Goal: Task Accomplishment & Management: Manage account settings

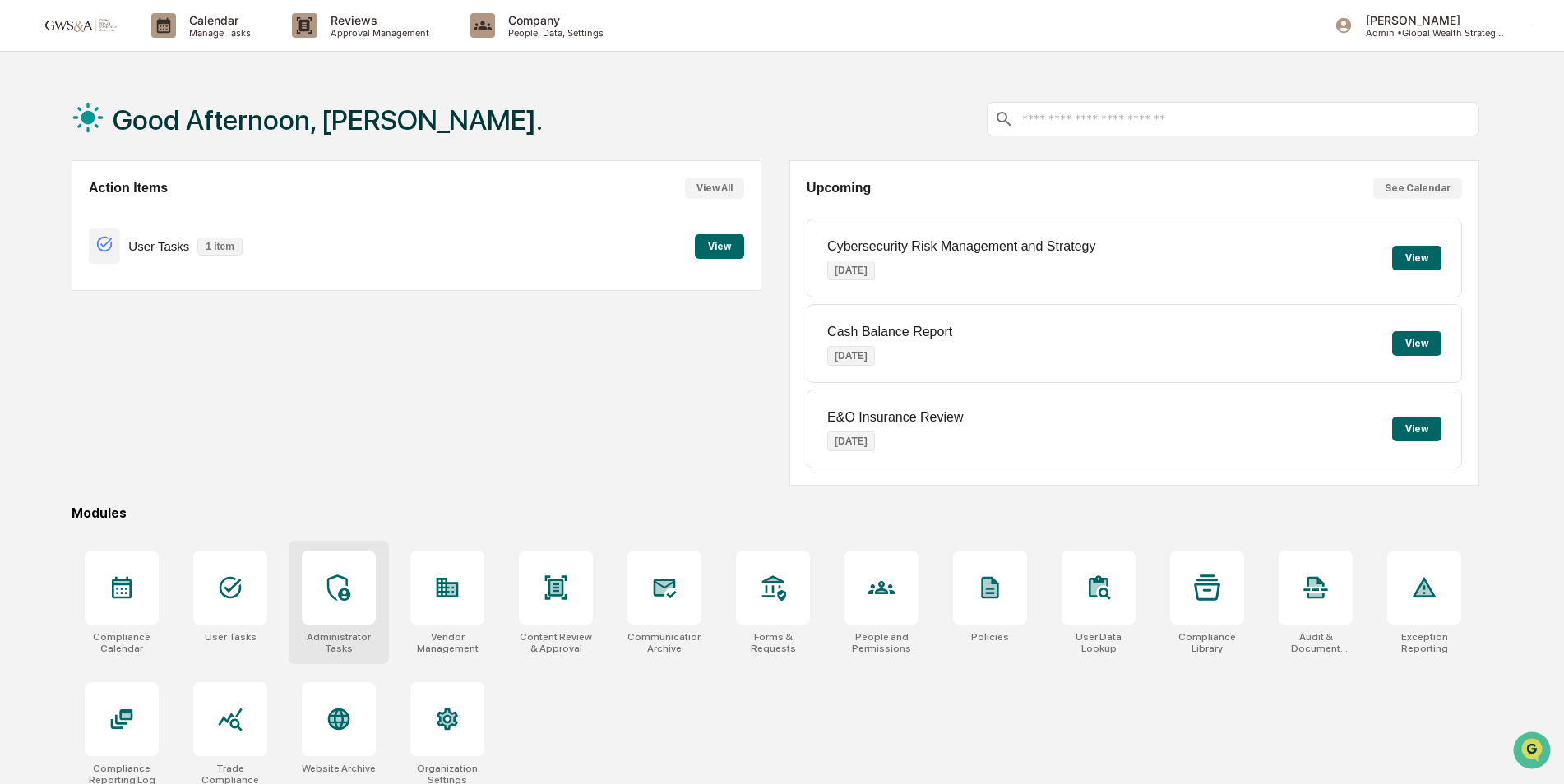
click at [350, 588] on icon at bounding box center [339, 587] width 27 height 27
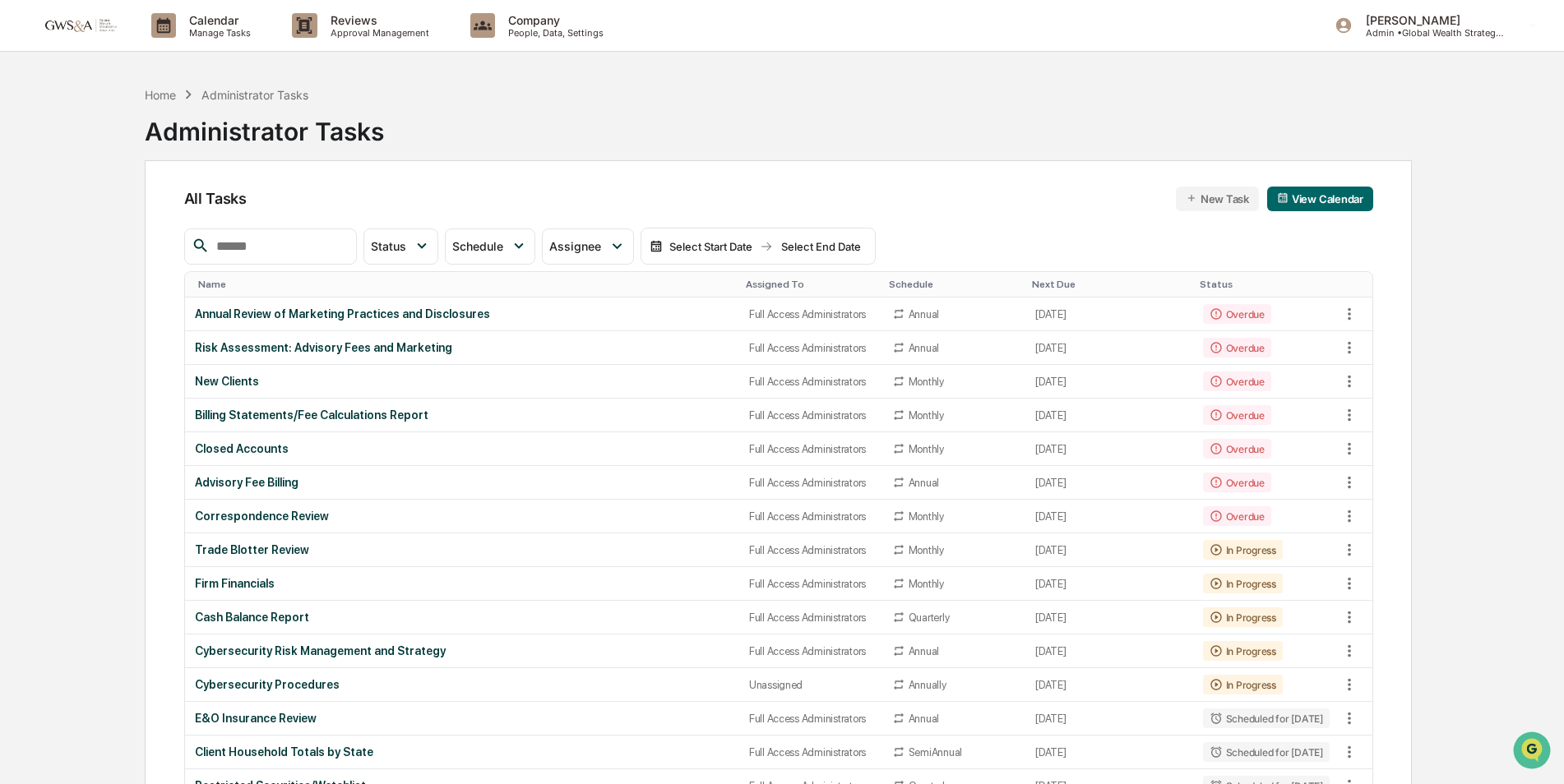
click at [263, 257] on input "text" at bounding box center [280, 246] width 140 height 21
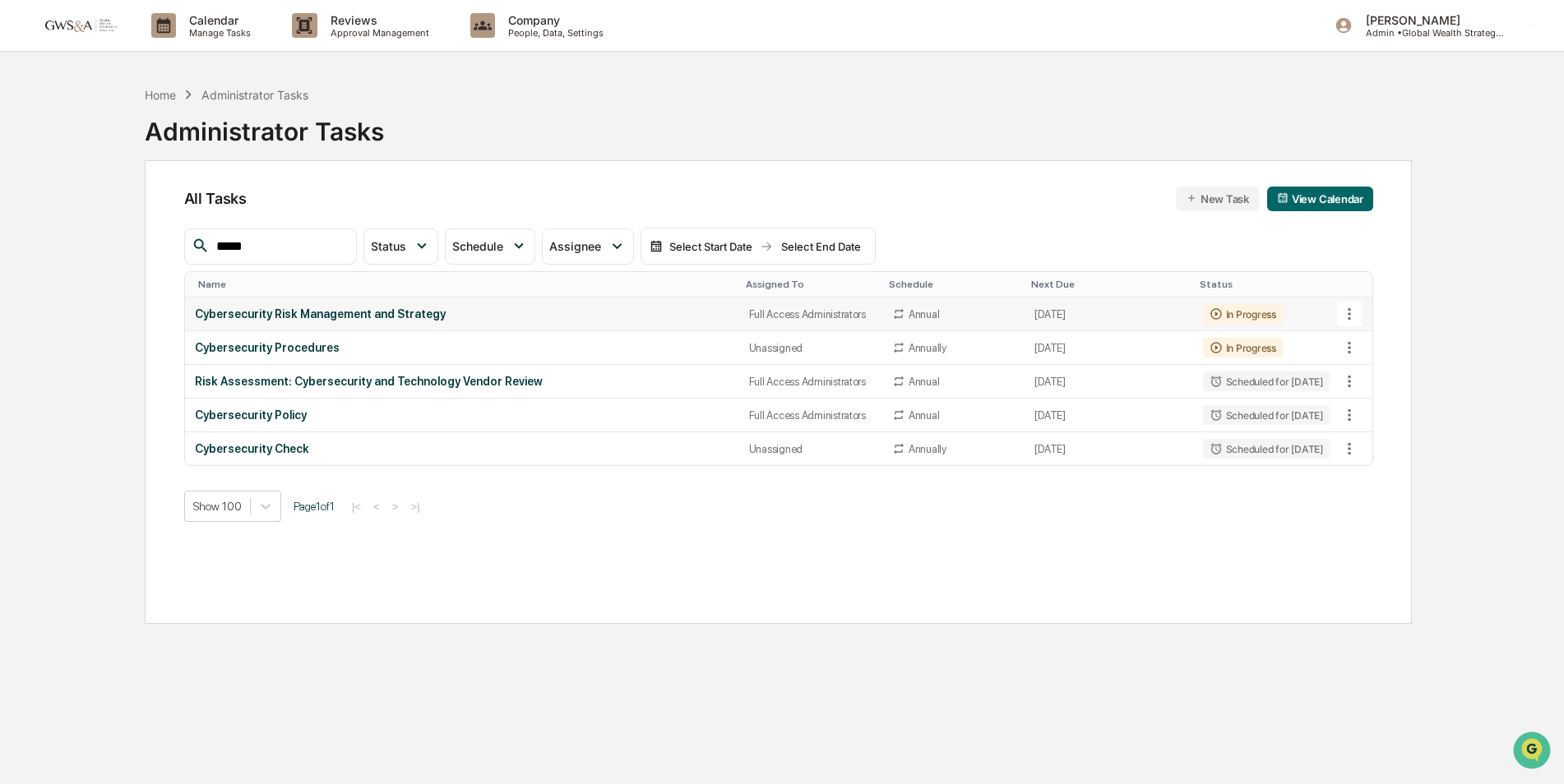
click at [1349, 316] on icon at bounding box center [1350, 314] width 18 height 18
click at [1359, 405] on img at bounding box center [1365, 404] width 13 height 13
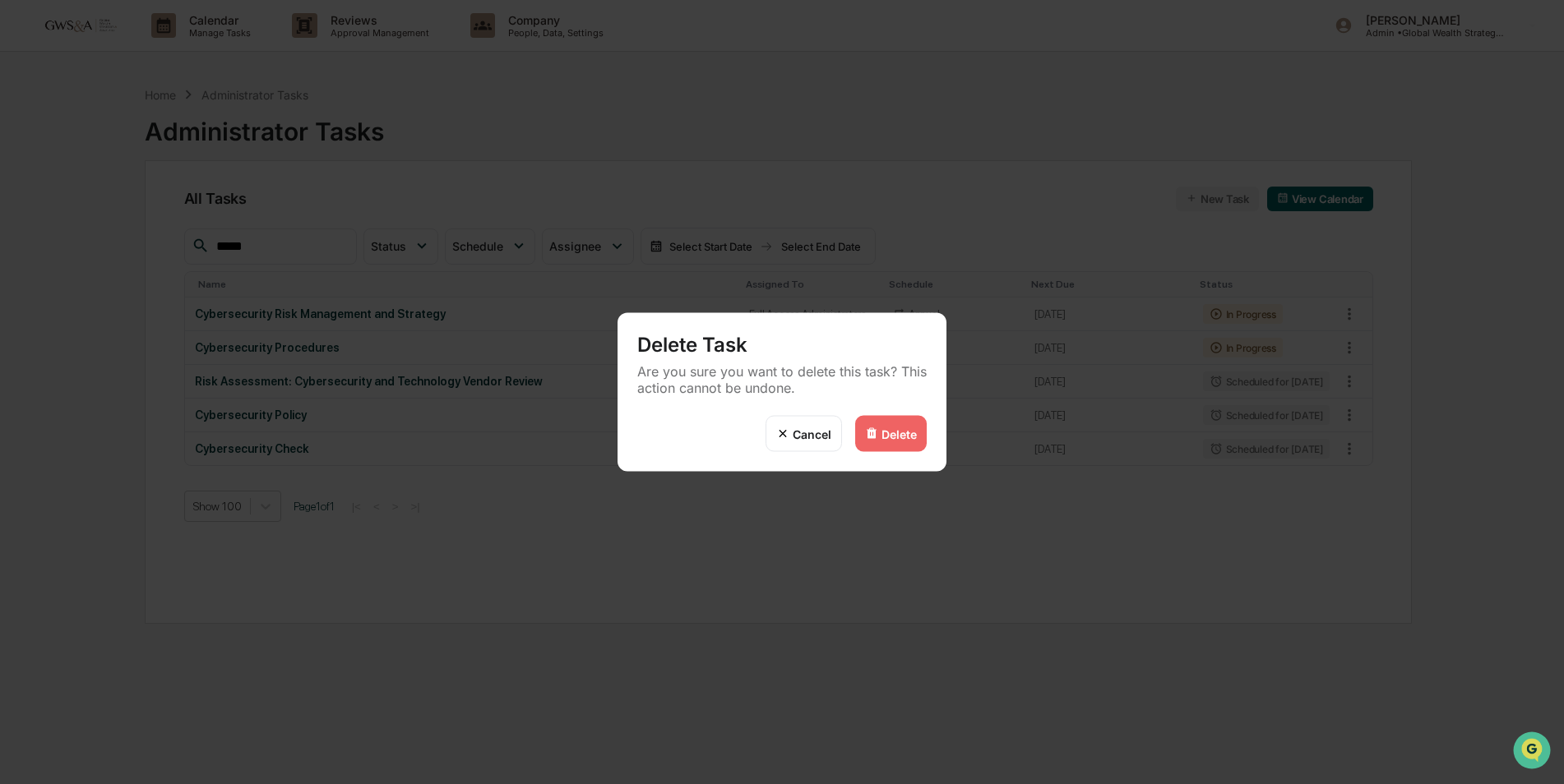
click at [905, 441] on div "Delete" at bounding box center [891, 433] width 72 height 36
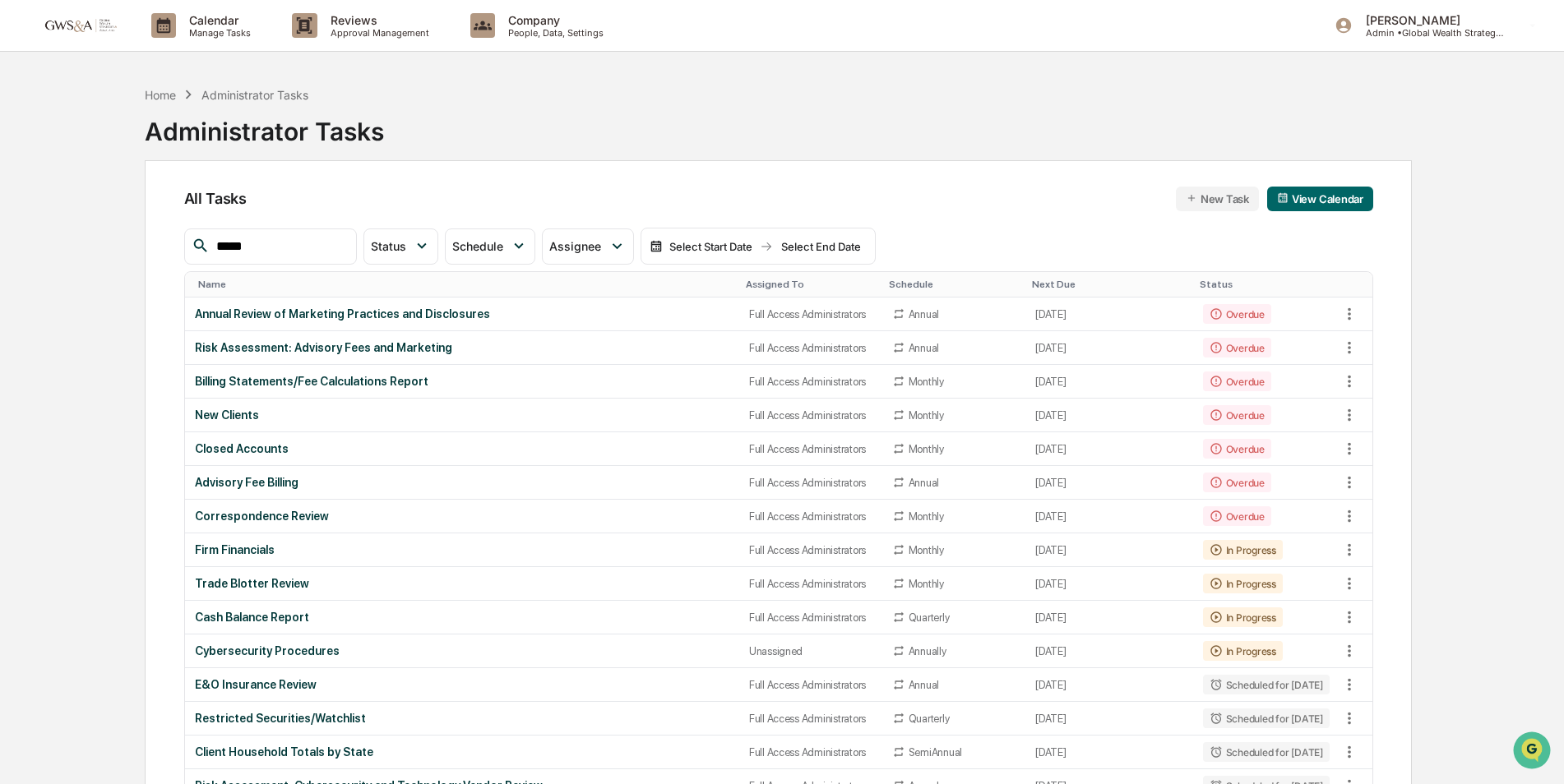
click at [287, 244] on input "*****" at bounding box center [280, 246] width 140 height 21
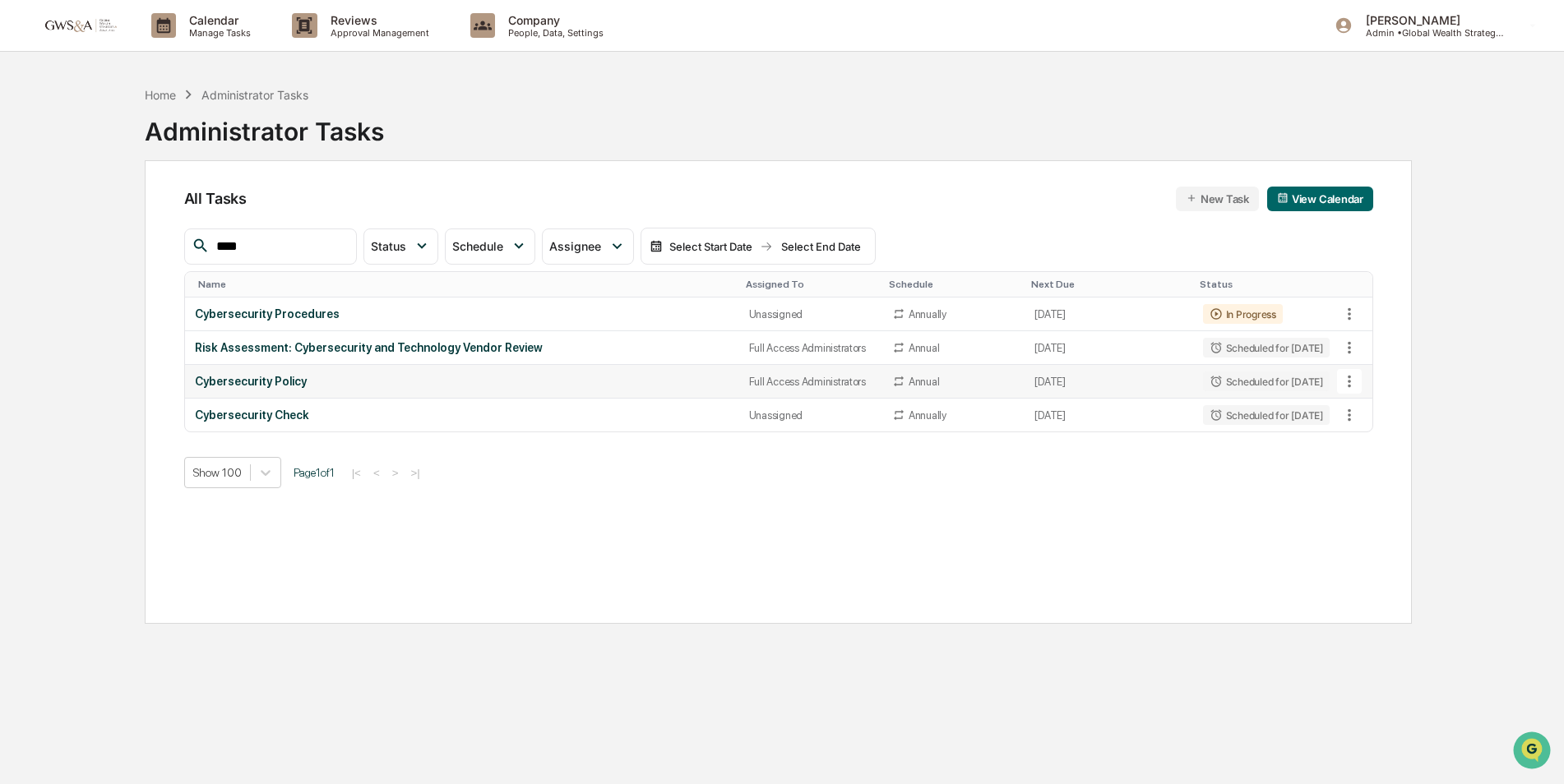
click at [1349, 378] on icon at bounding box center [1350, 381] width 4 height 12
click at [1365, 473] on img at bounding box center [1365, 472] width 13 height 13
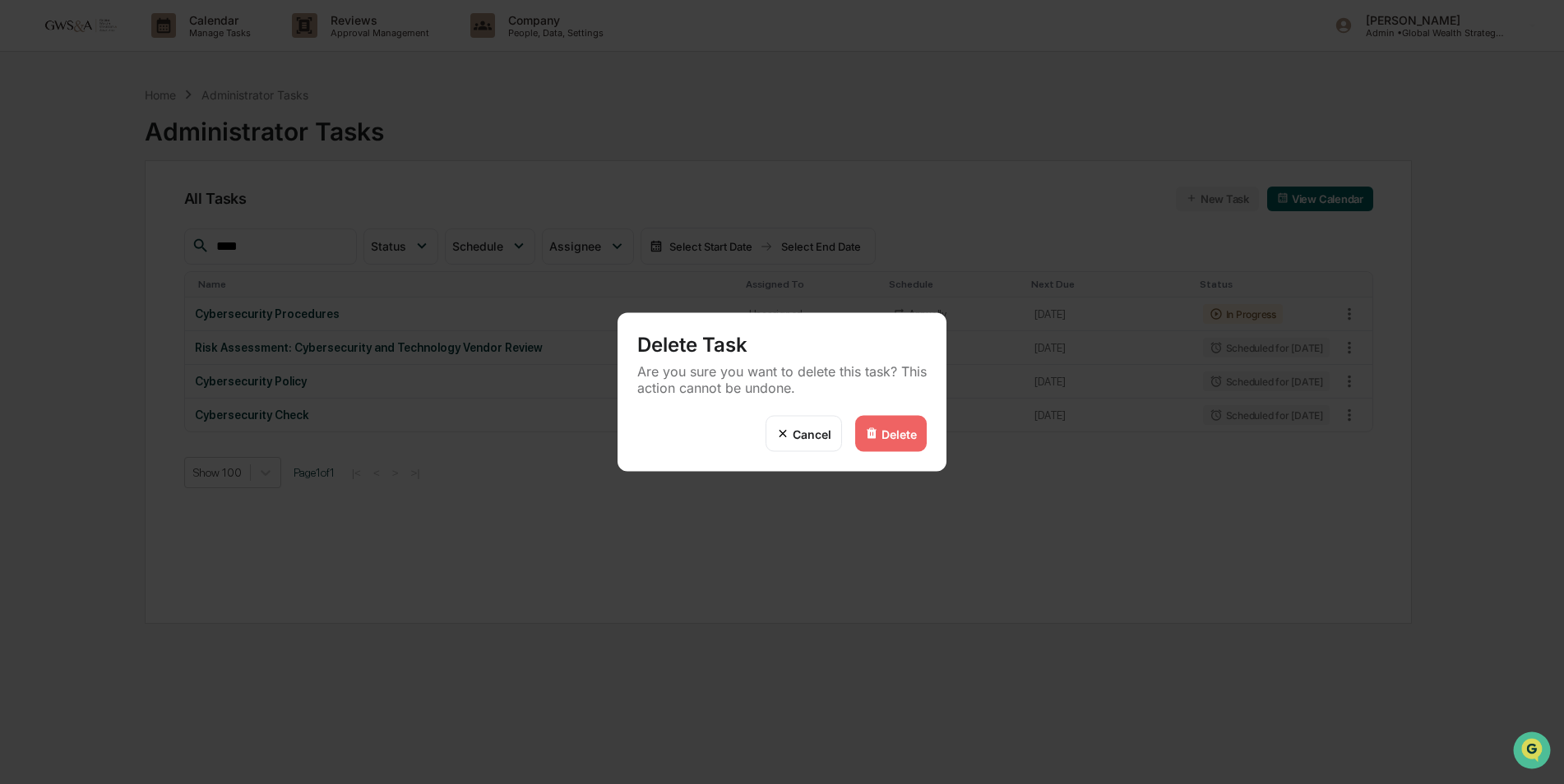
click at [875, 435] on img at bounding box center [872, 433] width 13 height 13
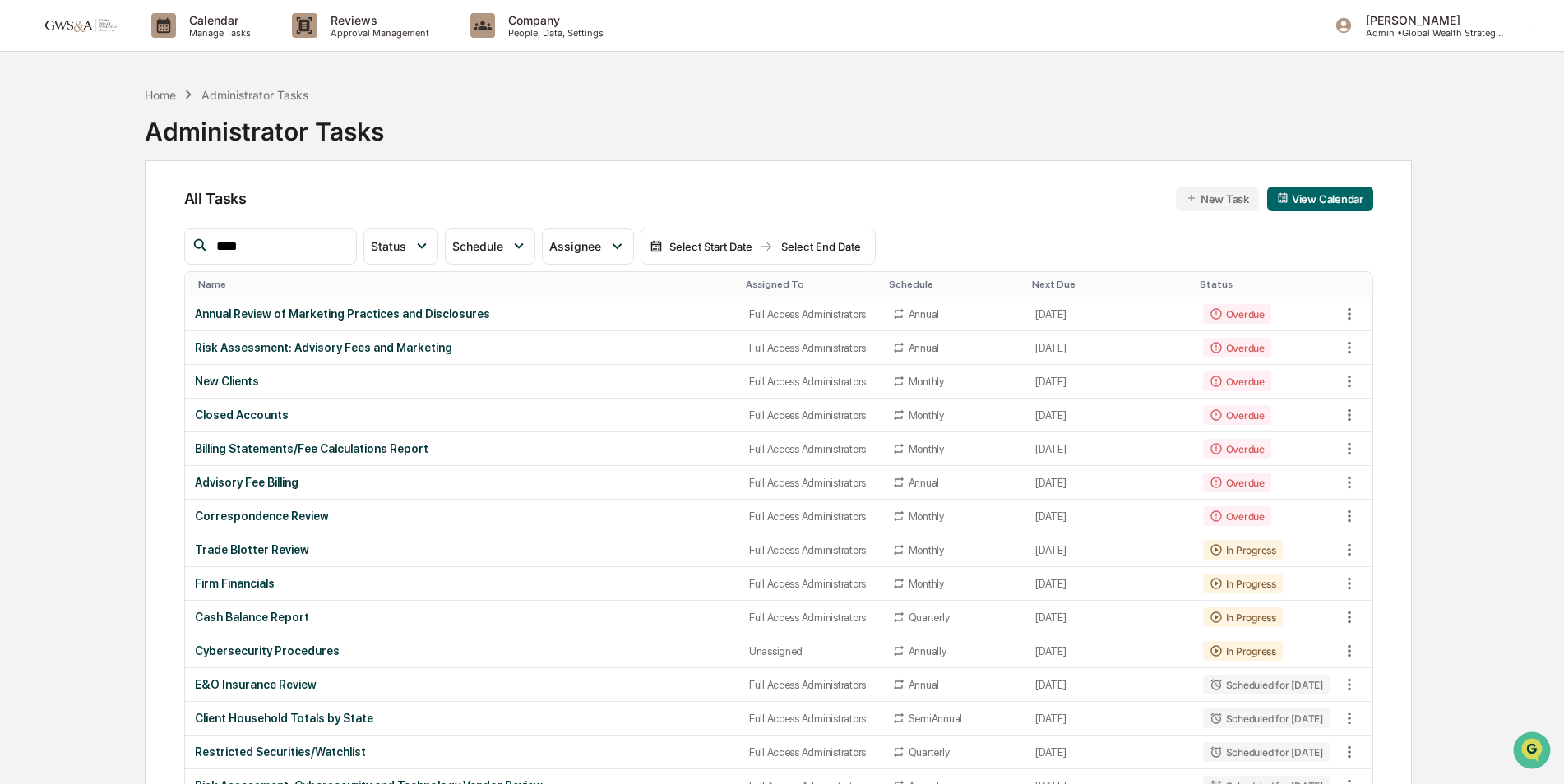
click at [295, 248] on input "****" at bounding box center [280, 246] width 140 height 21
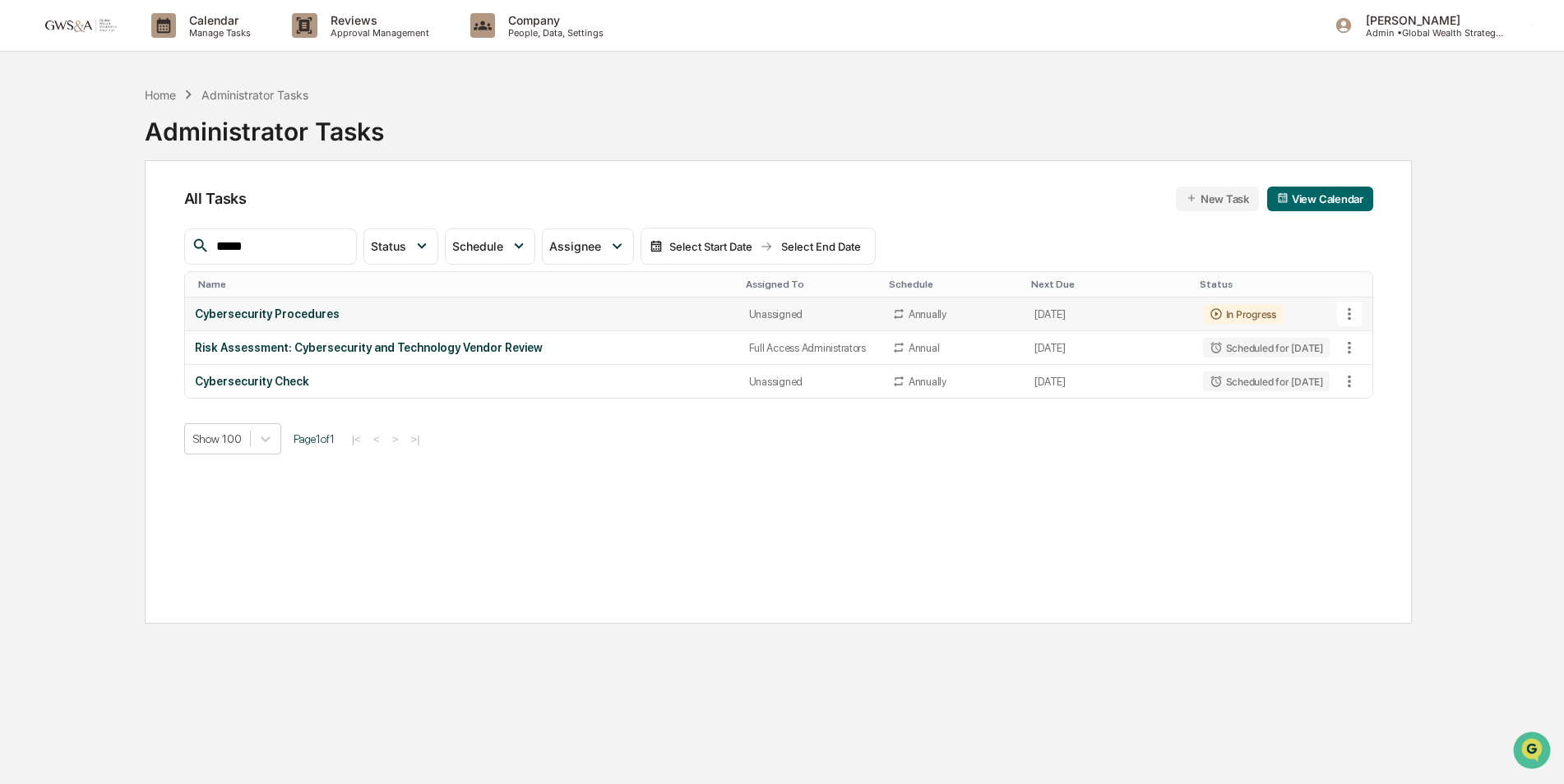
type input "*****"
click at [275, 312] on div "Cybersecurity Procedures" at bounding box center [462, 314] width 535 height 13
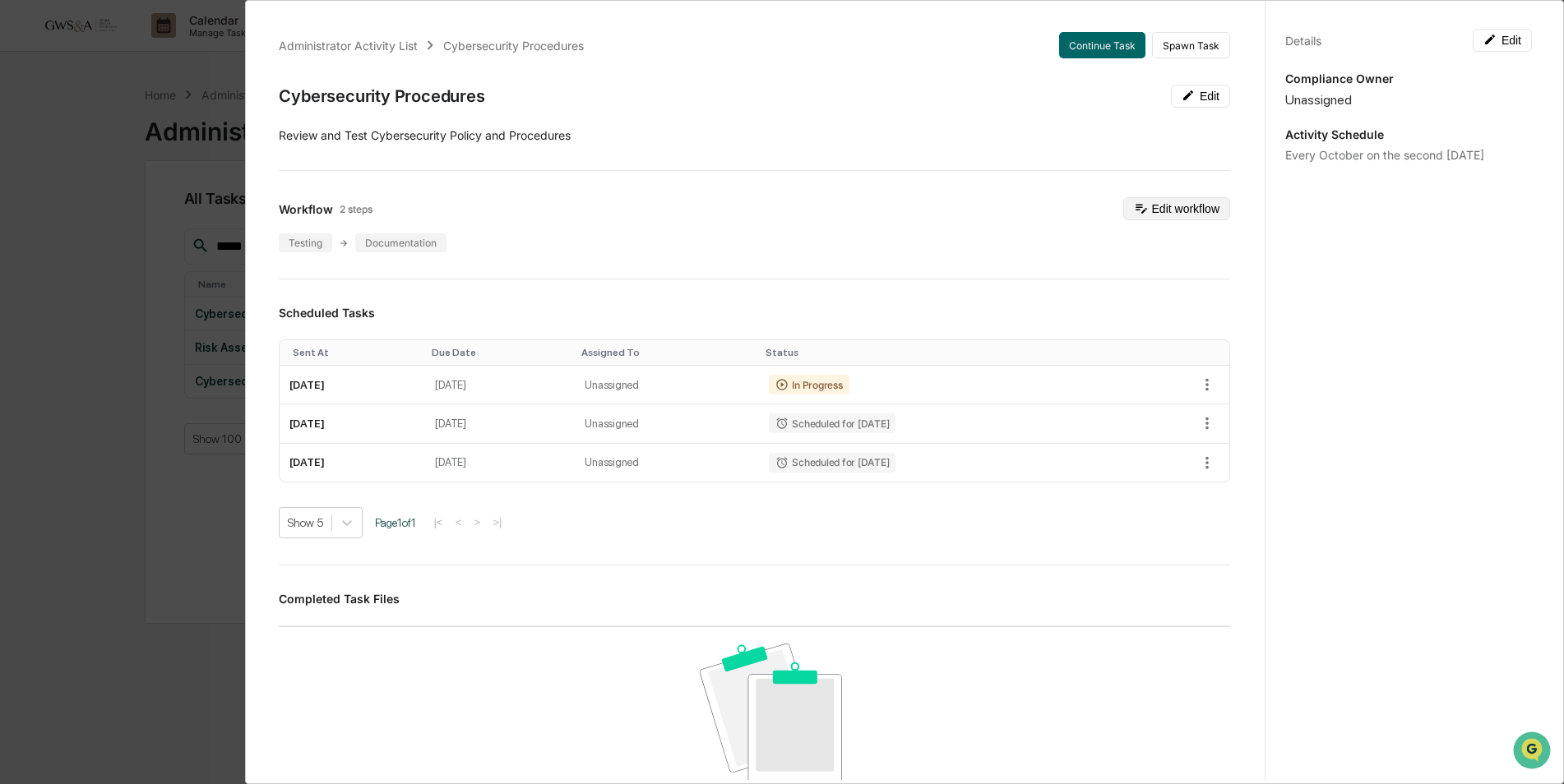
click at [1174, 210] on button "Edit workflow" at bounding box center [1176, 208] width 107 height 23
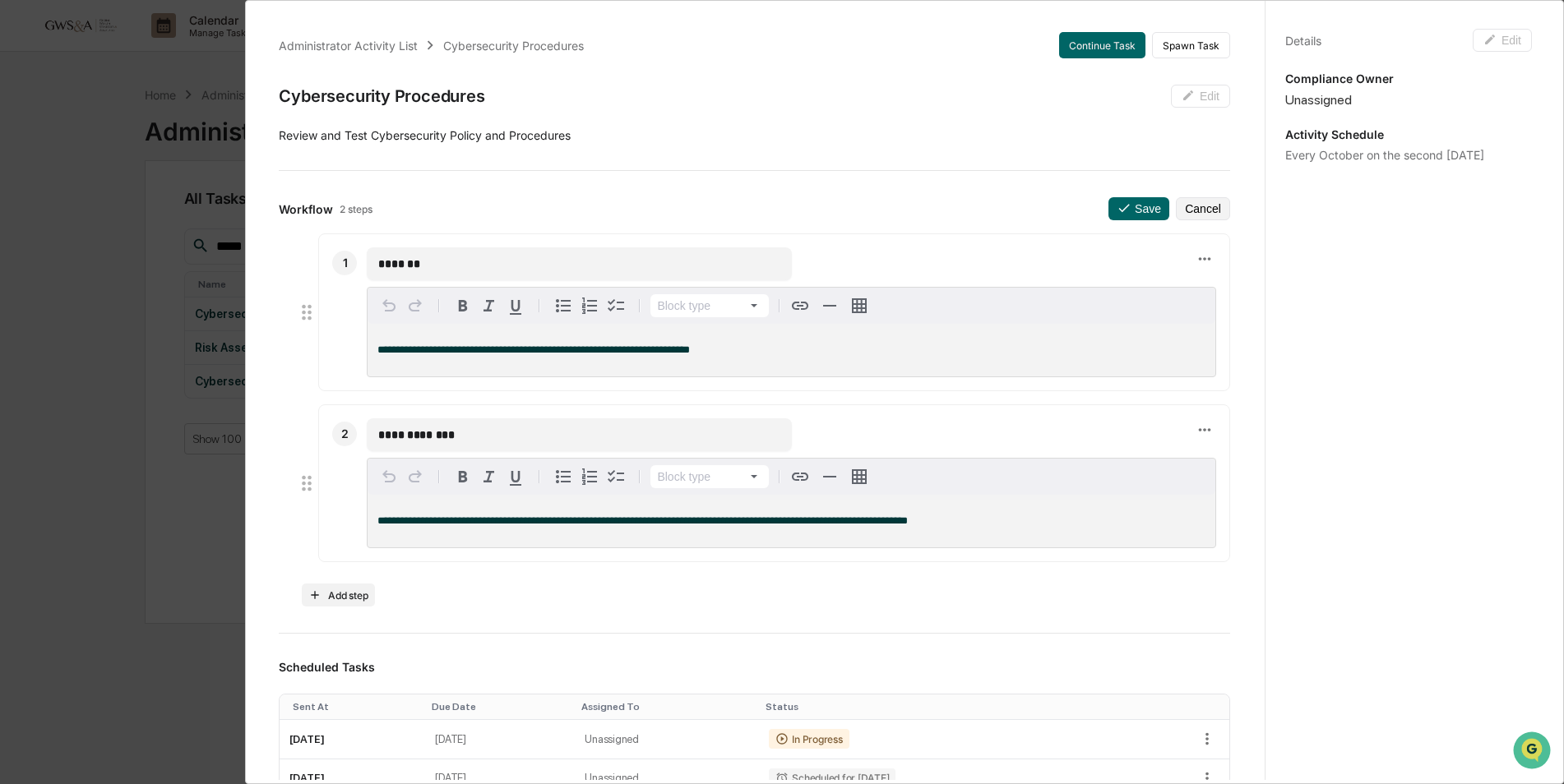
click at [65, 343] on div "**********" at bounding box center [782, 392] width 1564 height 784
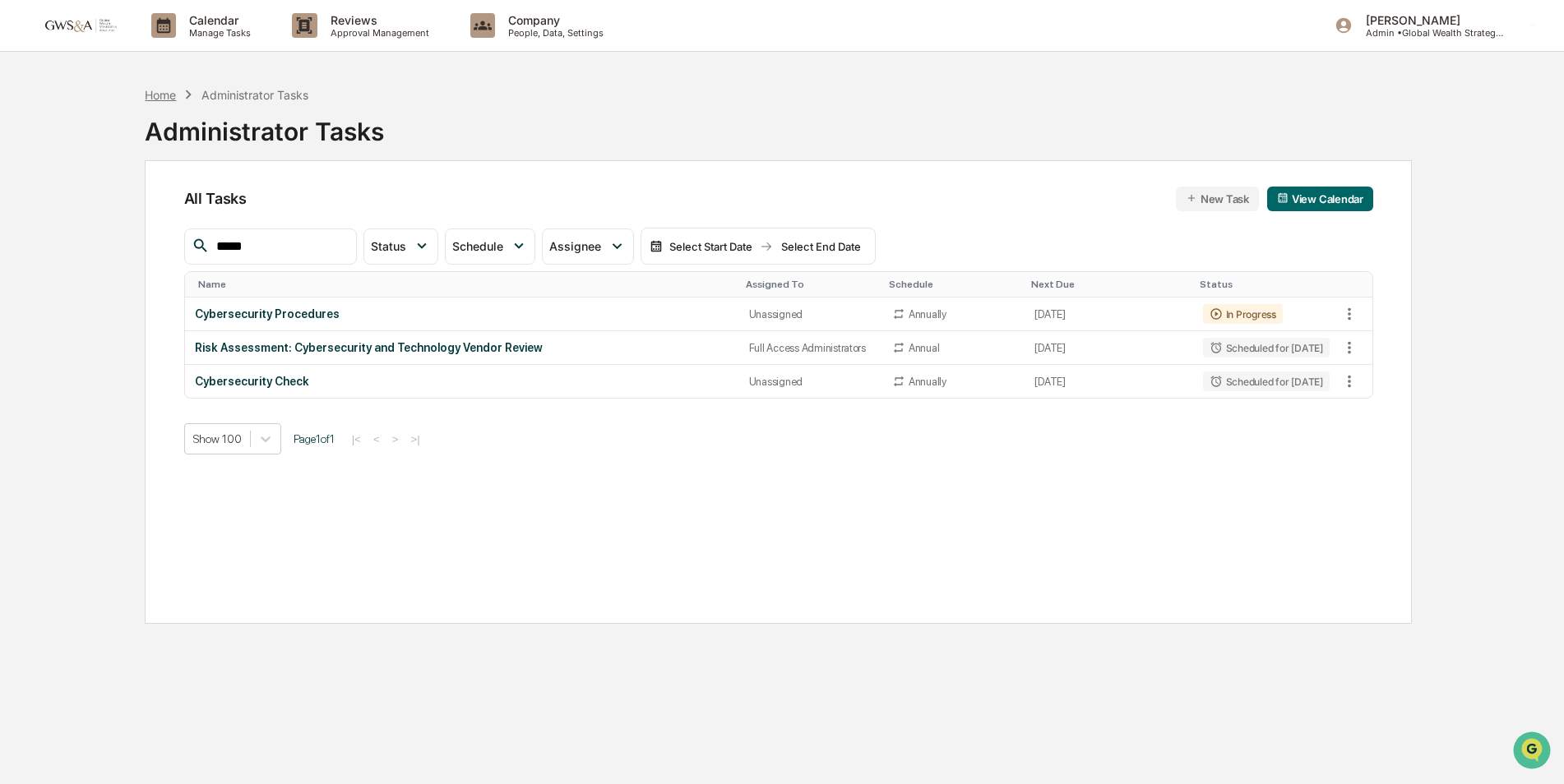
click at [162, 98] on div "Home" at bounding box center [160, 95] width 31 height 14
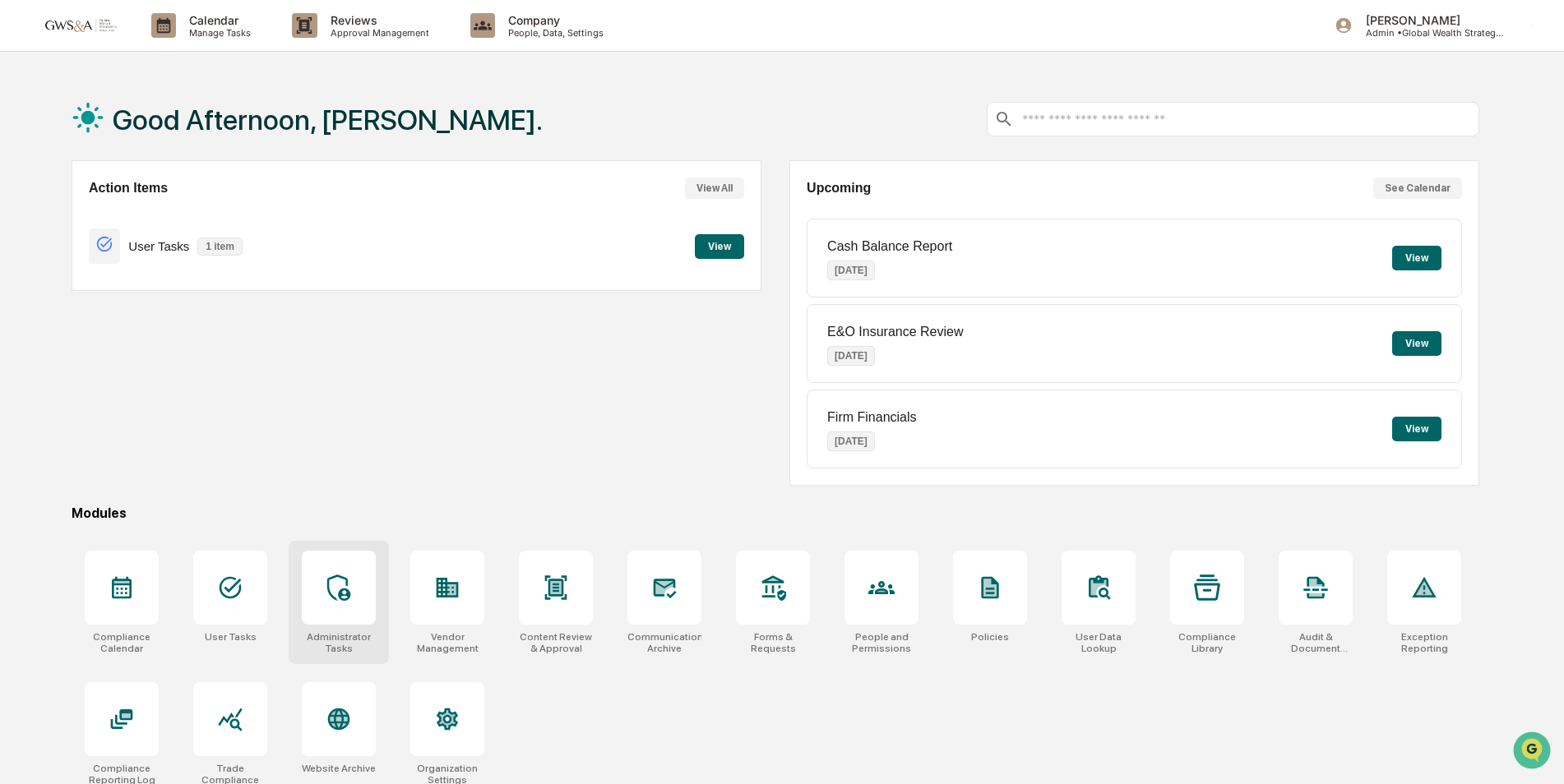
click at [352, 570] on div at bounding box center [339, 587] width 74 height 74
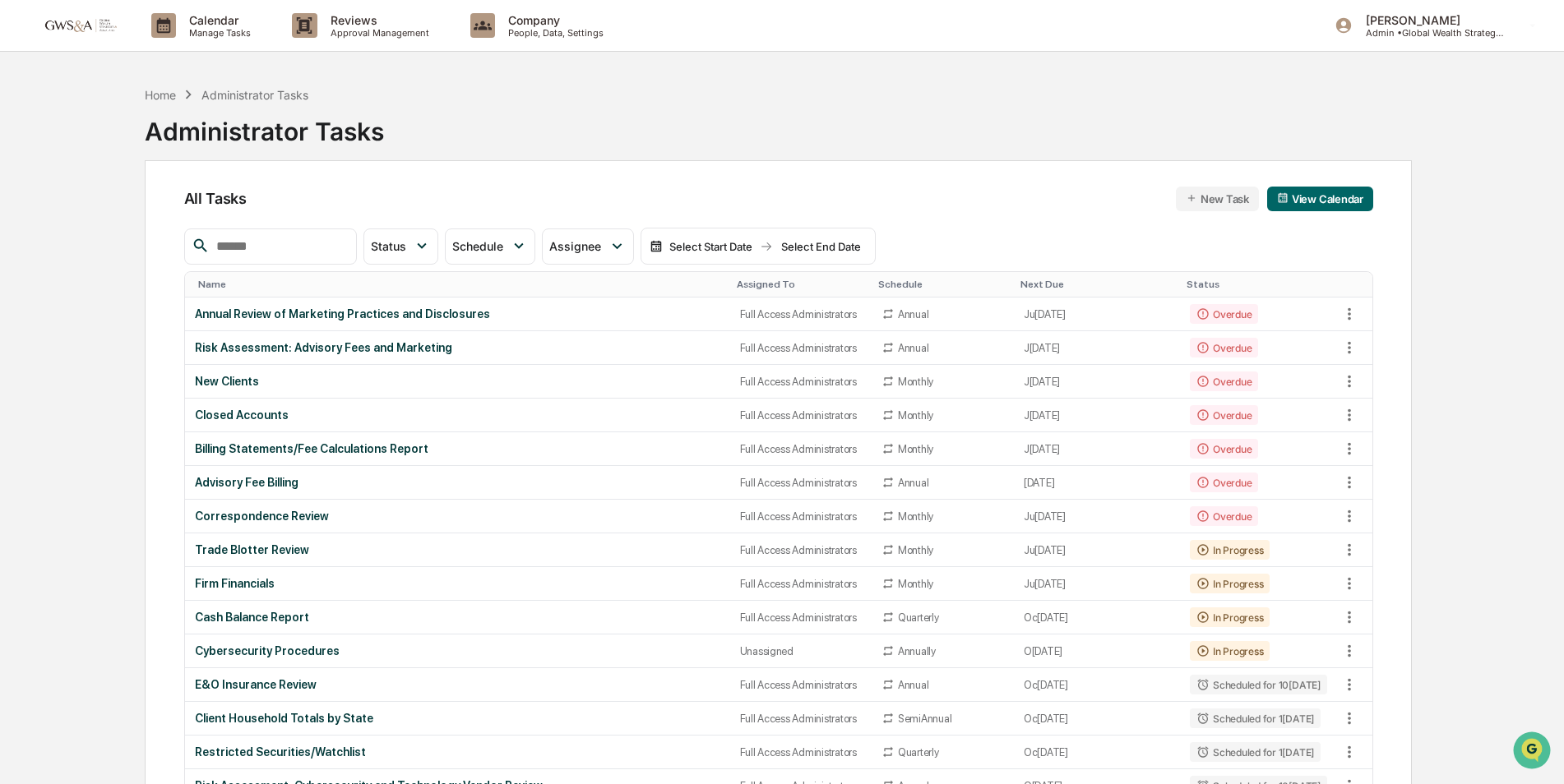
click at [738, 282] on div "Assigned To" at bounding box center [800, 284] width 128 height 12
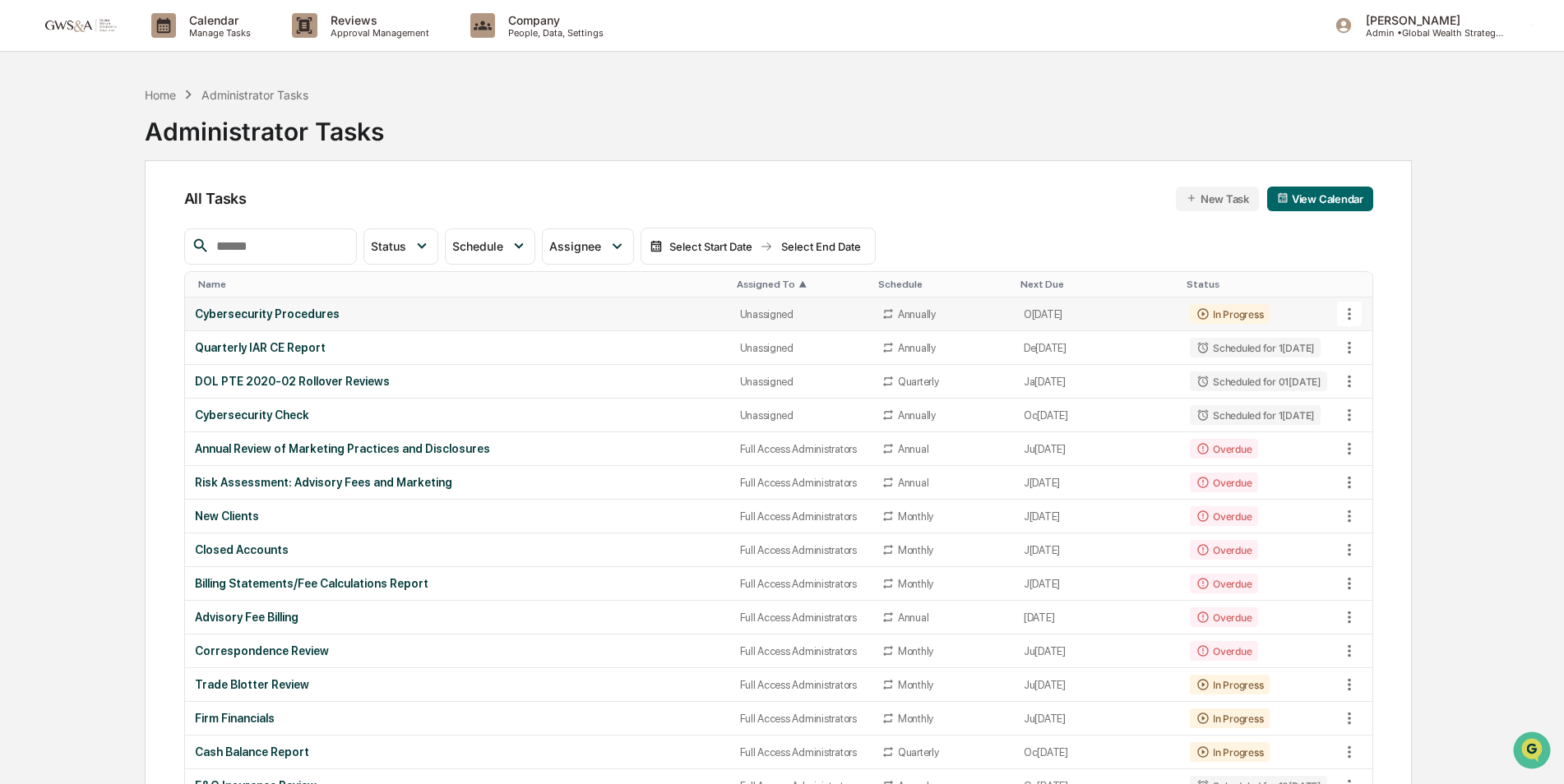
click at [527, 322] on td "Cybersecurity Procedures" at bounding box center [458, 314] width 545 height 34
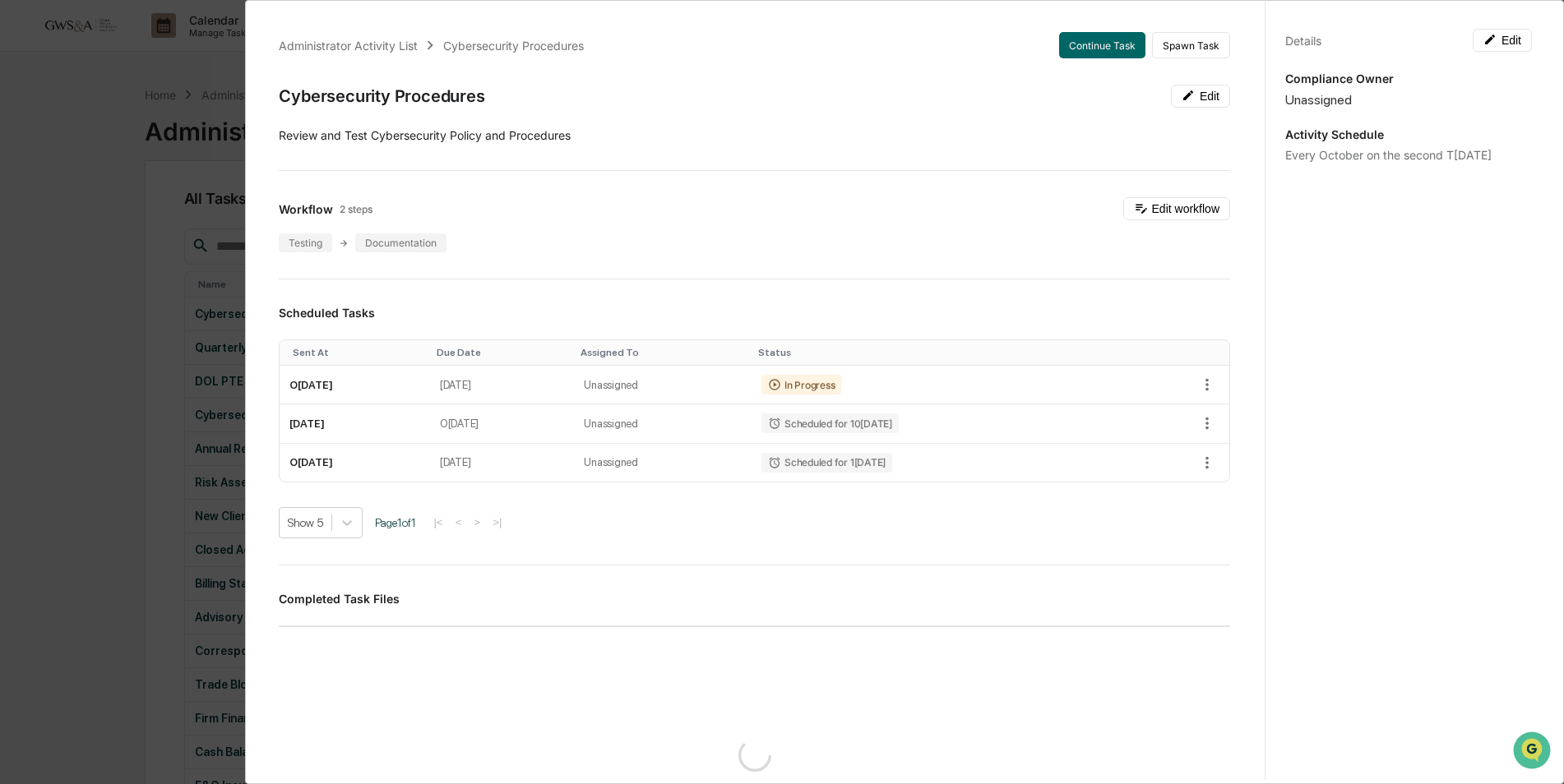
click at [67, 251] on div "Administrator Activity List Cybersecurity Procedures Continue Task Spawn Task C…" at bounding box center [782, 392] width 1564 height 784
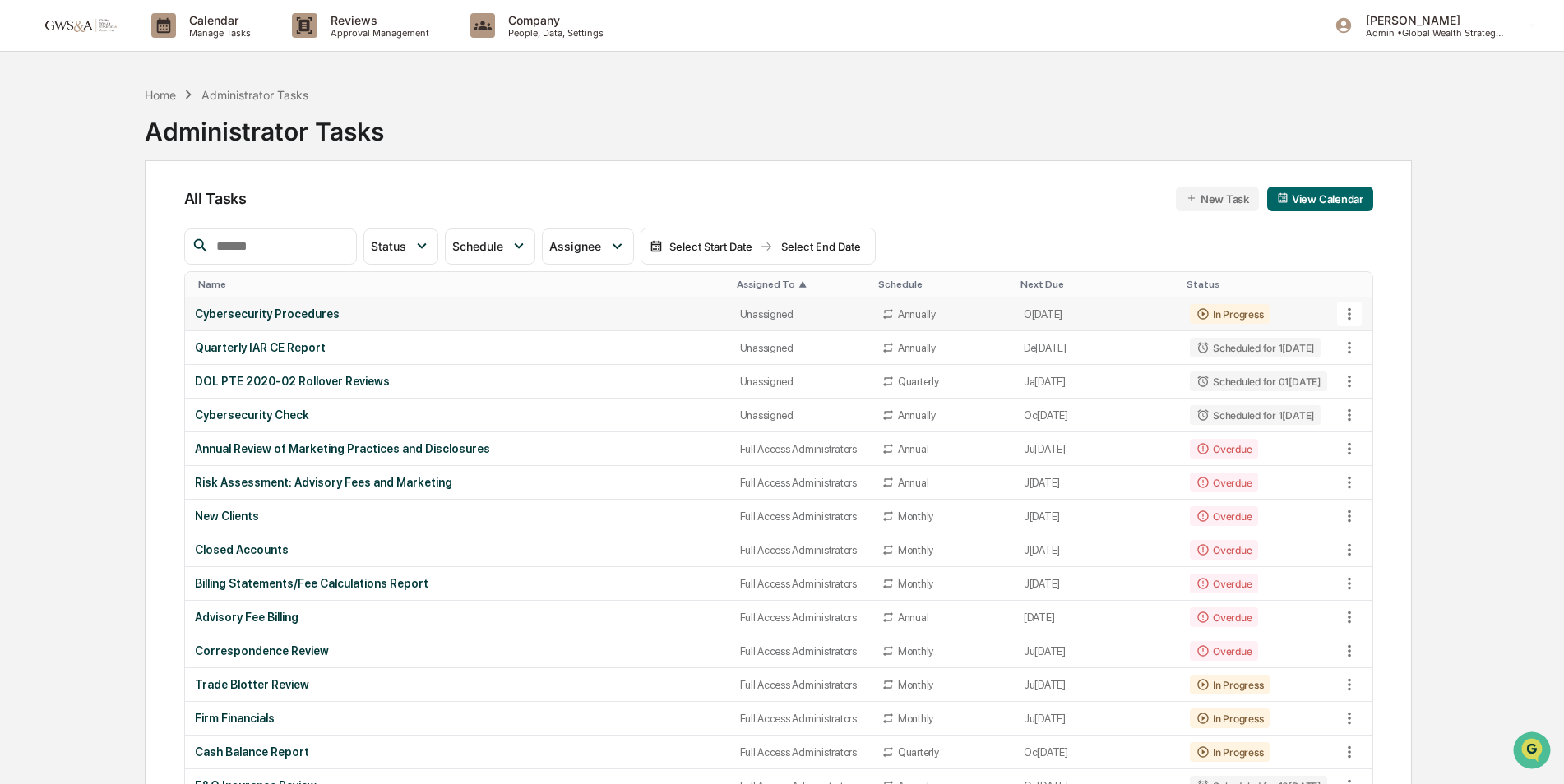
click at [765, 310] on div "Unassigned" at bounding box center [801, 314] width 122 height 12
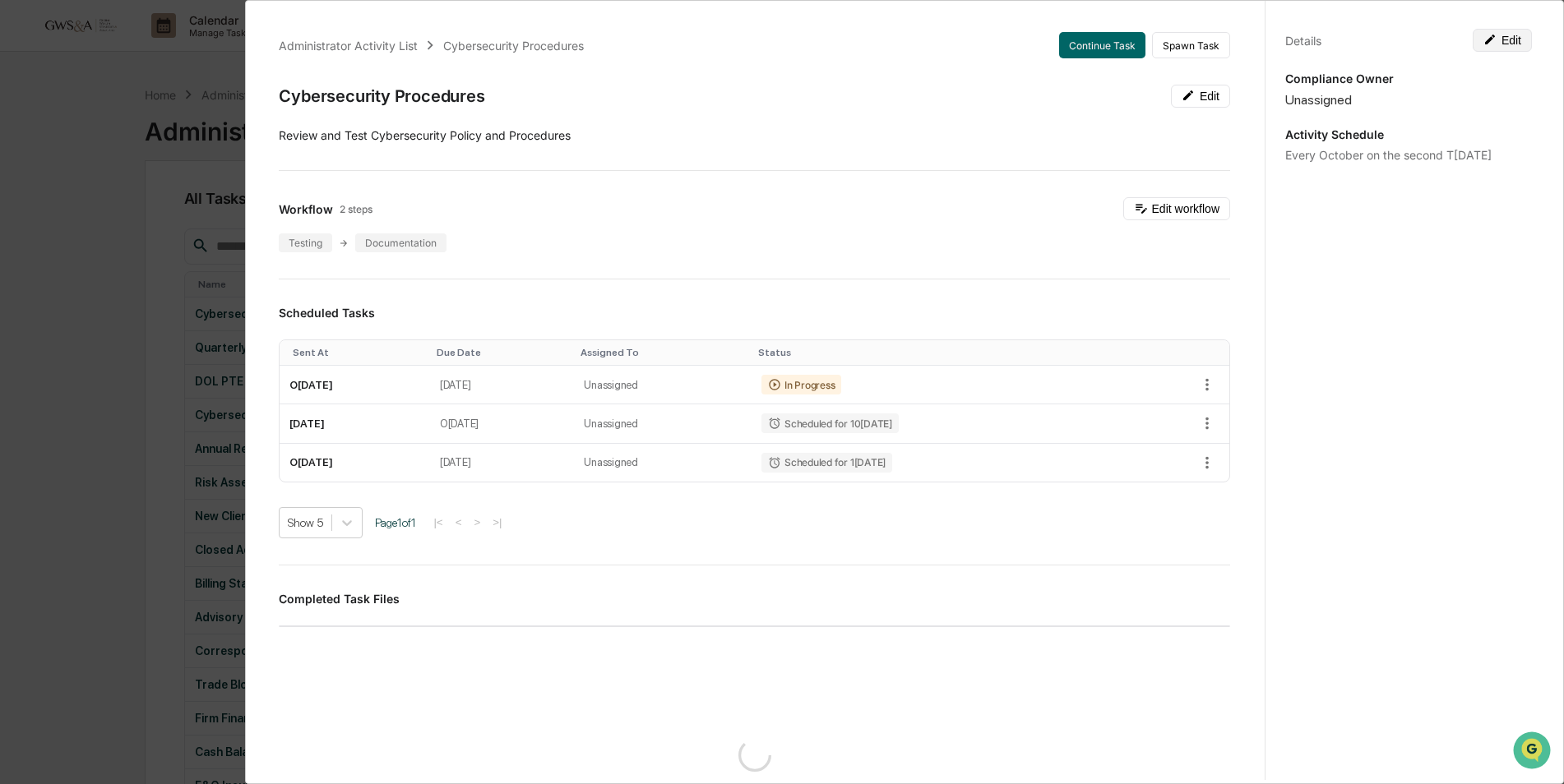
click at [1509, 35] on button "Edit" at bounding box center [1502, 40] width 59 height 23
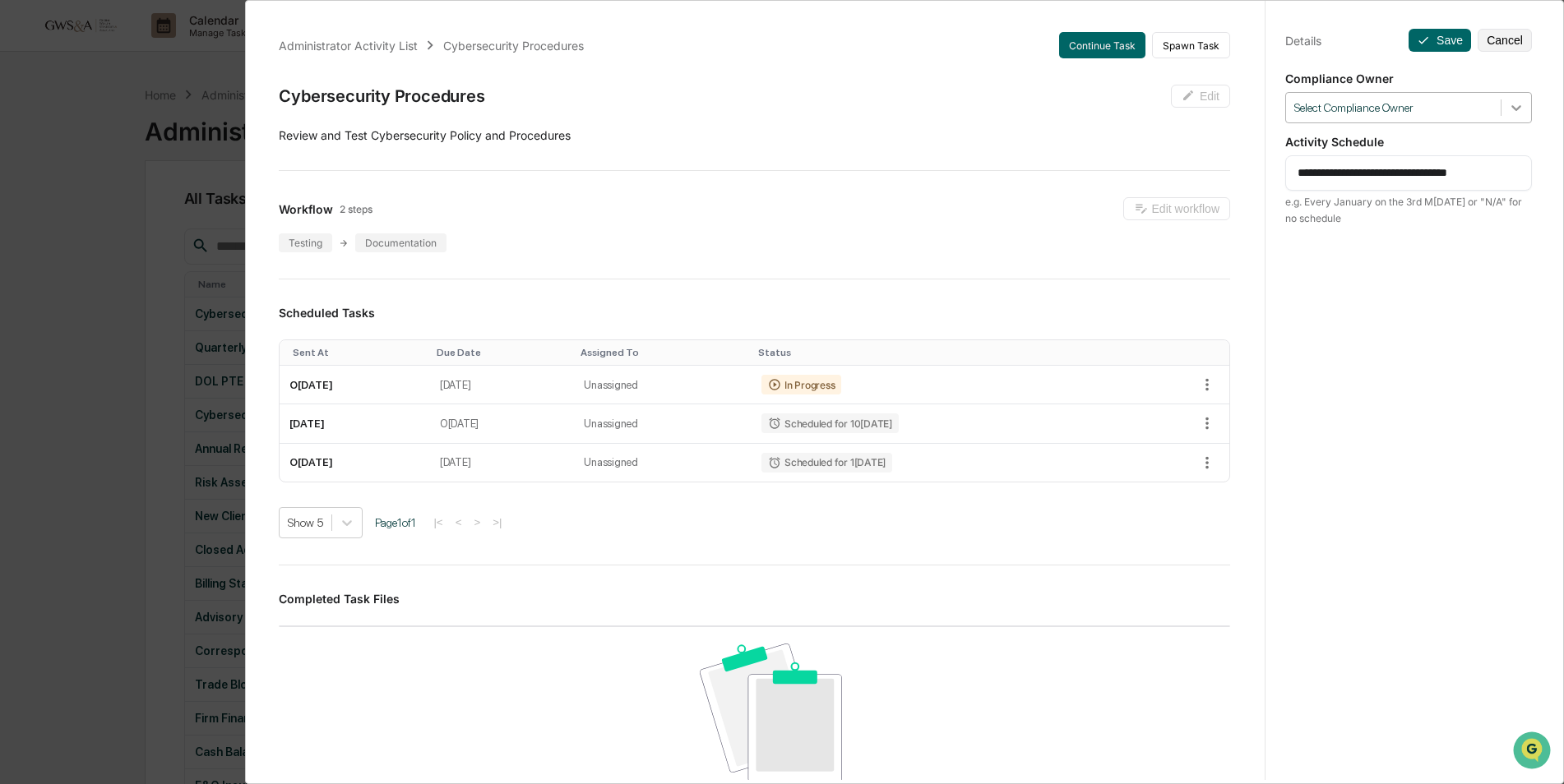
click at [1515, 110] on icon at bounding box center [1516, 108] width 17 height 17
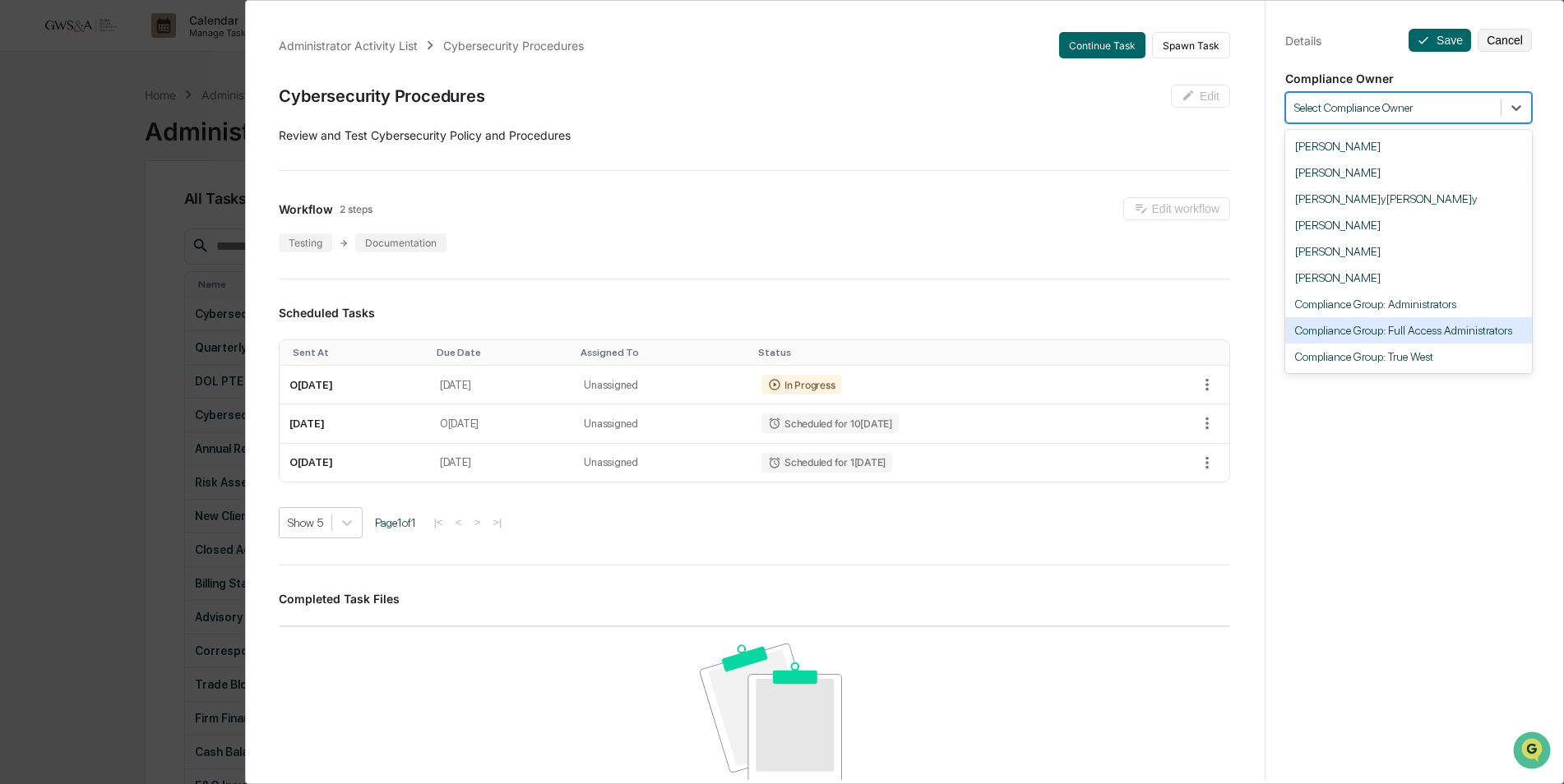
click at [1419, 327] on div "Compliance Group: Full Access Administrators" at bounding box center [1408, 330] width 247 height 27
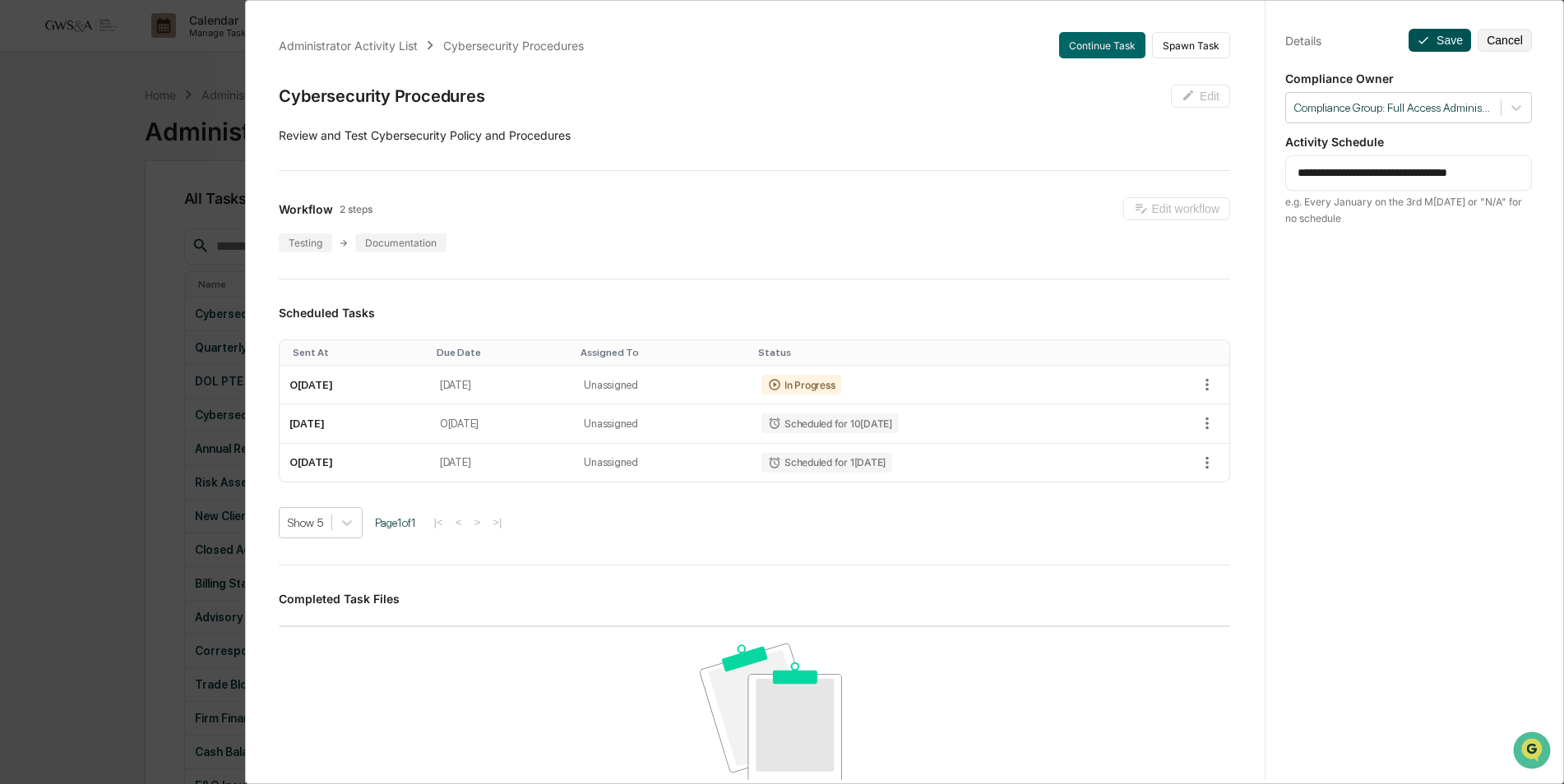
click at [1419, 40] on icon at bounding box center [1423, 40] width 13 height 13
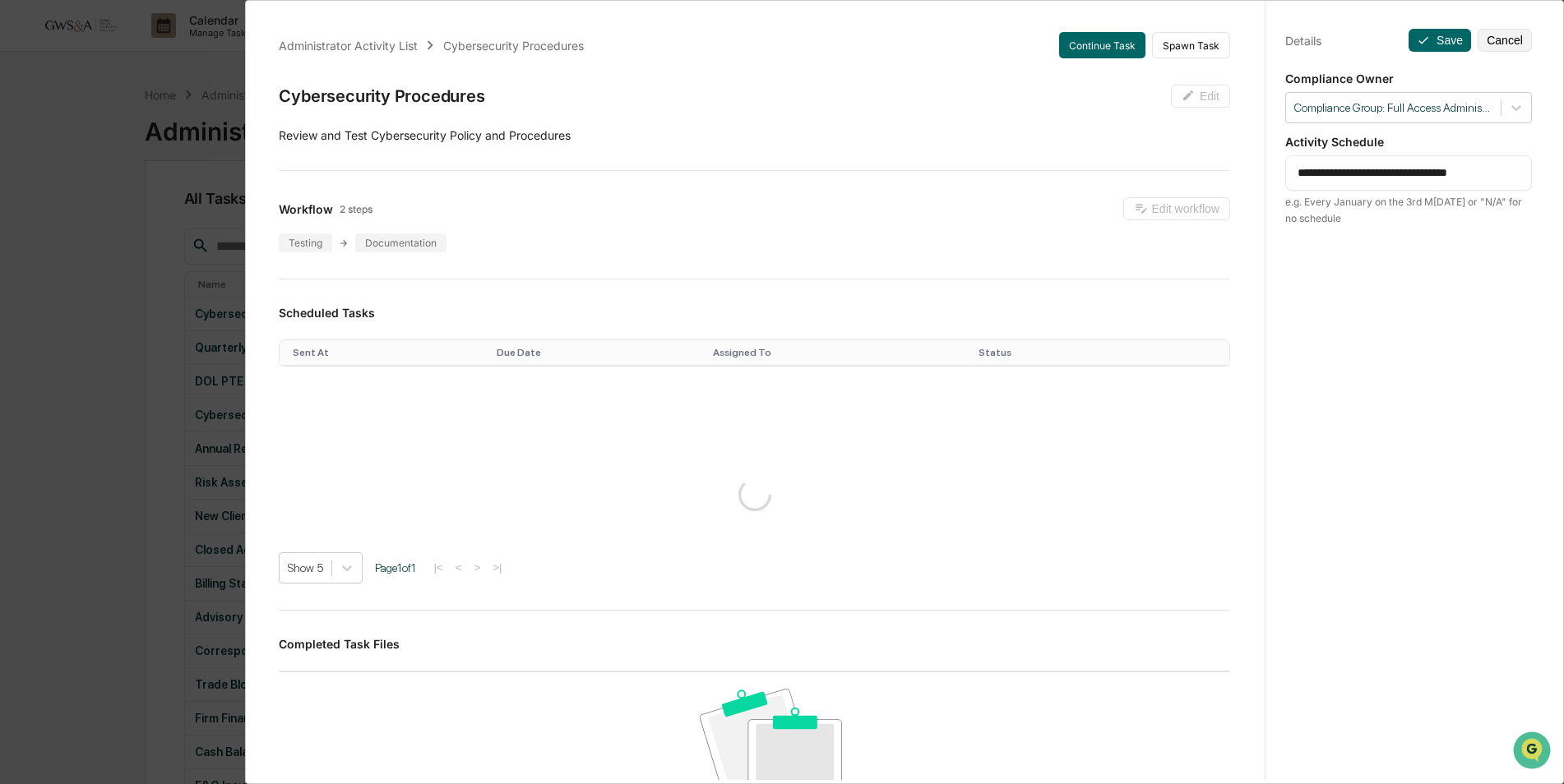
click at [64, 241] on div "**********" at bounding box center [782, 392] width 1564 height 784
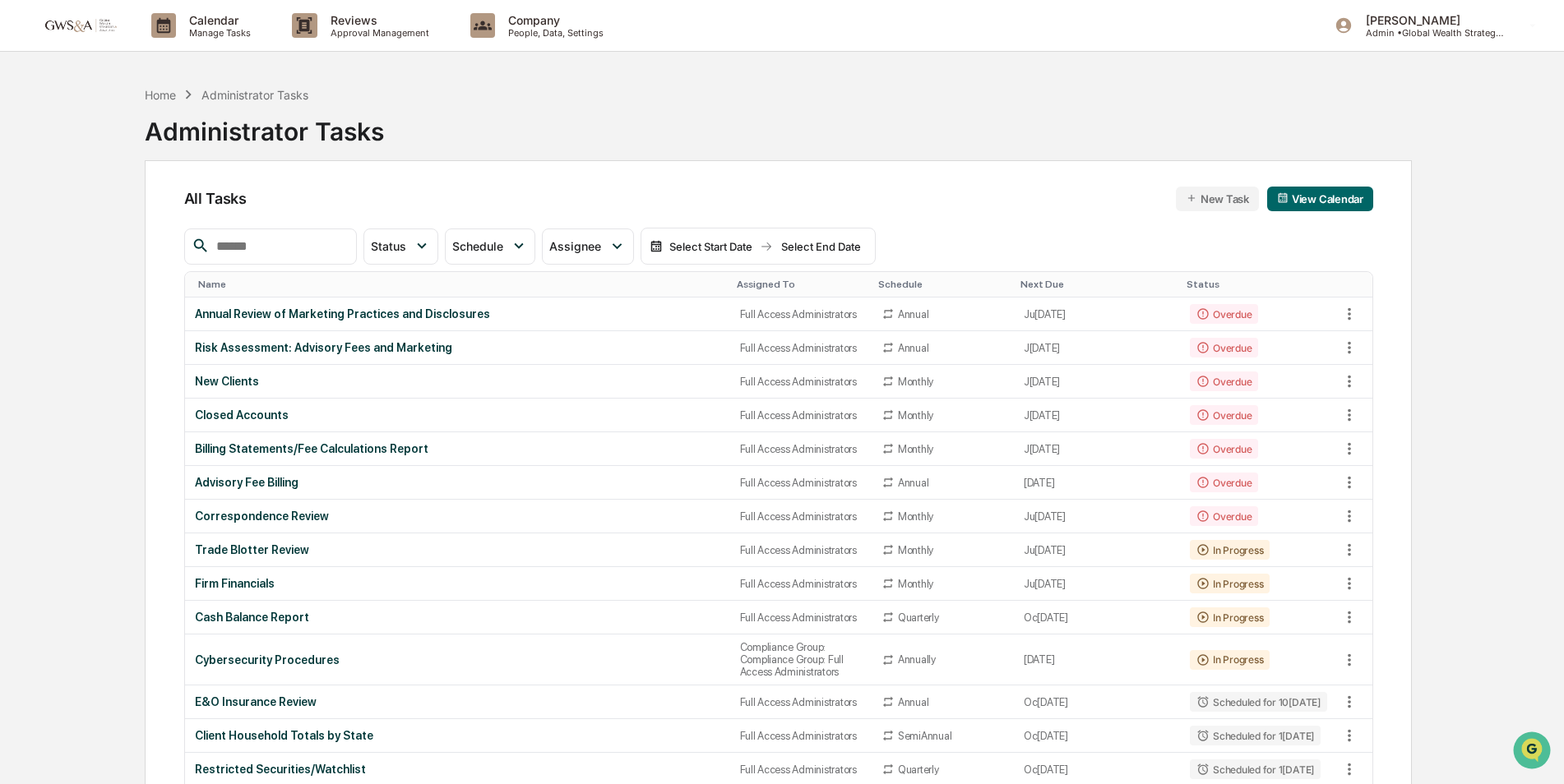
click at [767, 277] on th "Assigned To" at bounding box center [801, 285] width 142 height 26
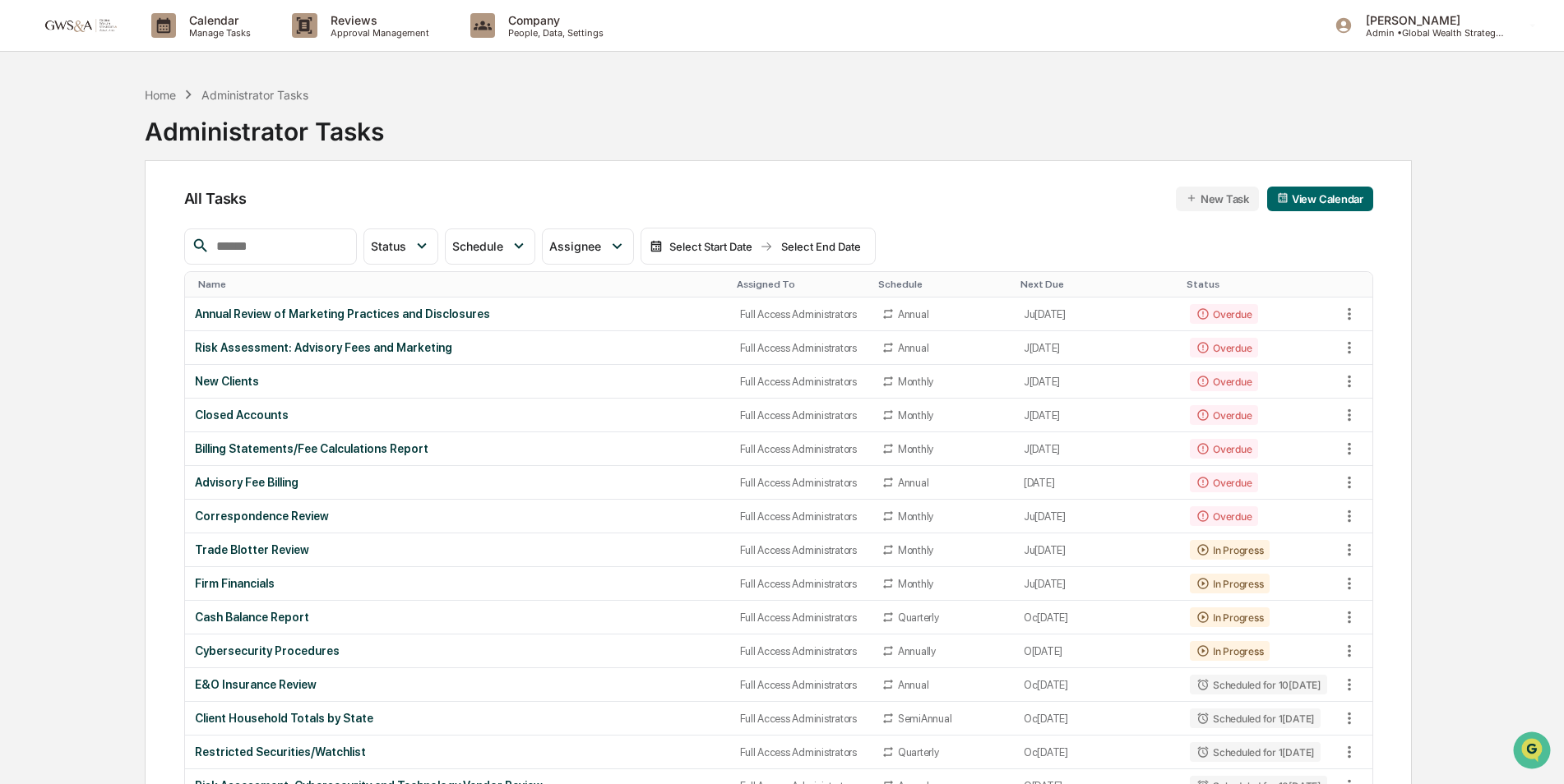
click at [767, 277] on th "Assigned To" at bounding box center [801, 285] width 142 height 26
click at [742, 282] on div "Assigned To" at bounding box center [800, 284] width 128 height 12
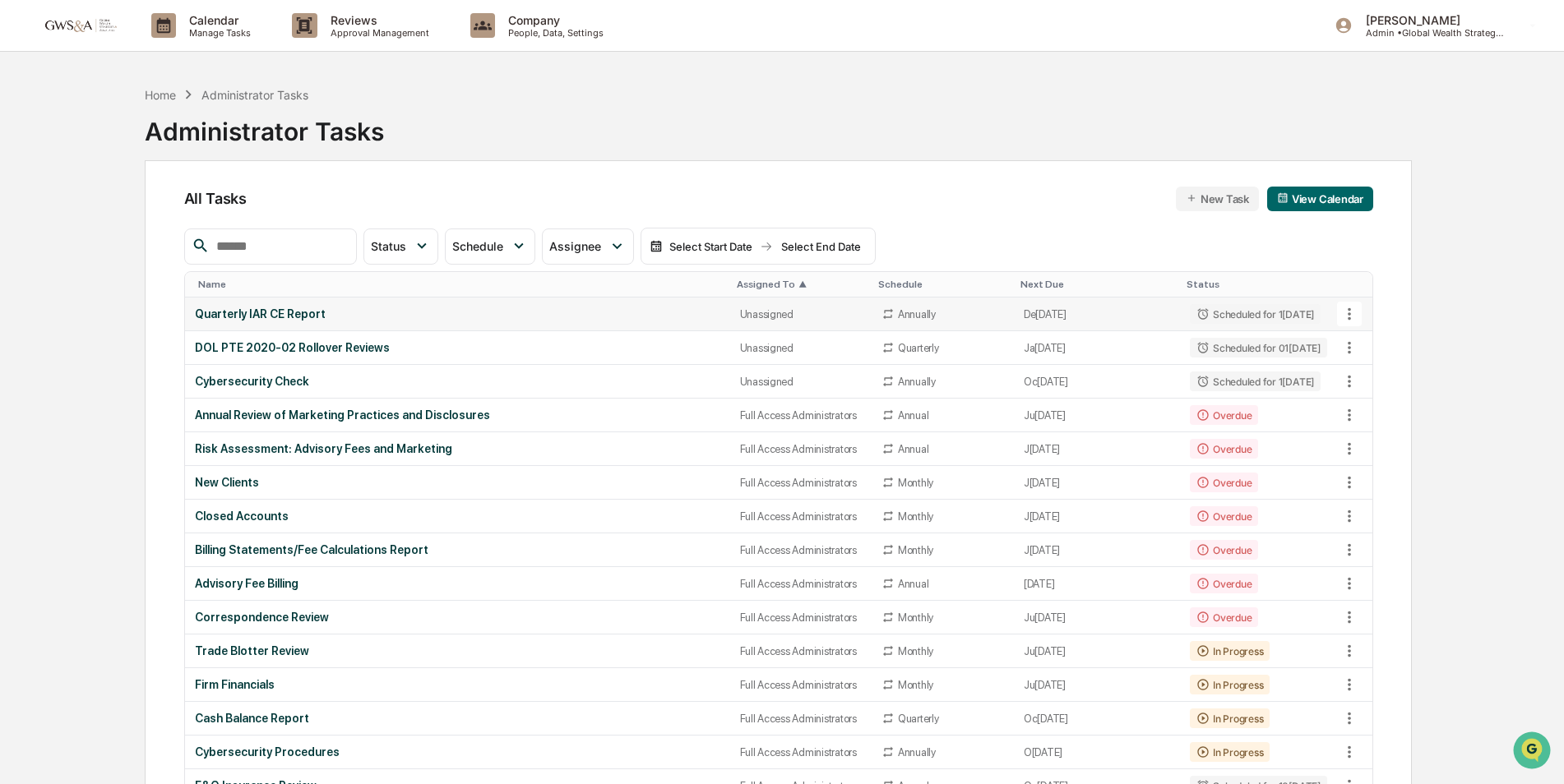
click at [624, 319] on div "Quarterly IAR CE Report" at bounding box center [458, 314] width 526 height 13
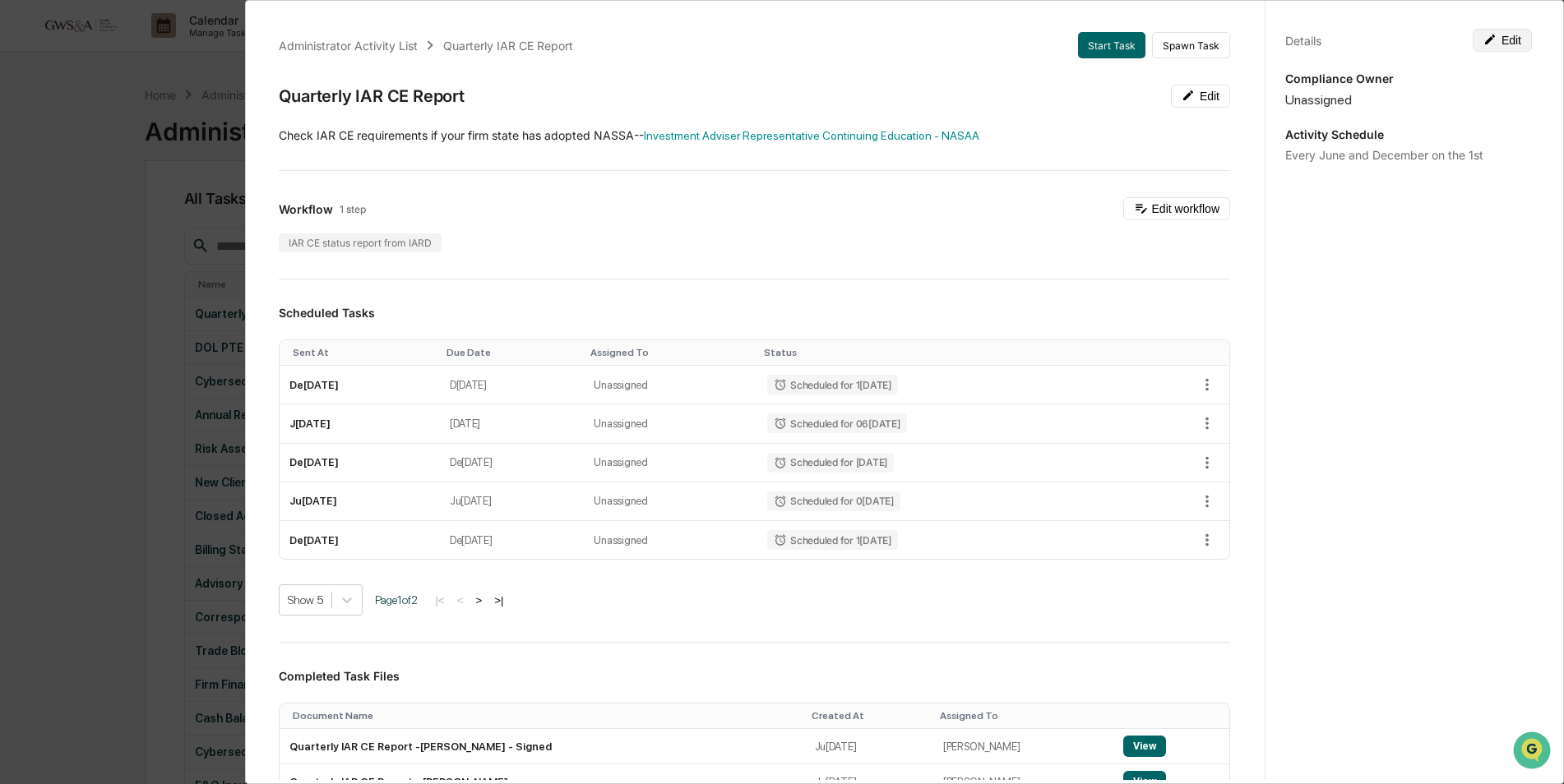
click at [1502, 42] on button "Edit" at bounding box center [1502, 40] width 59 height 23
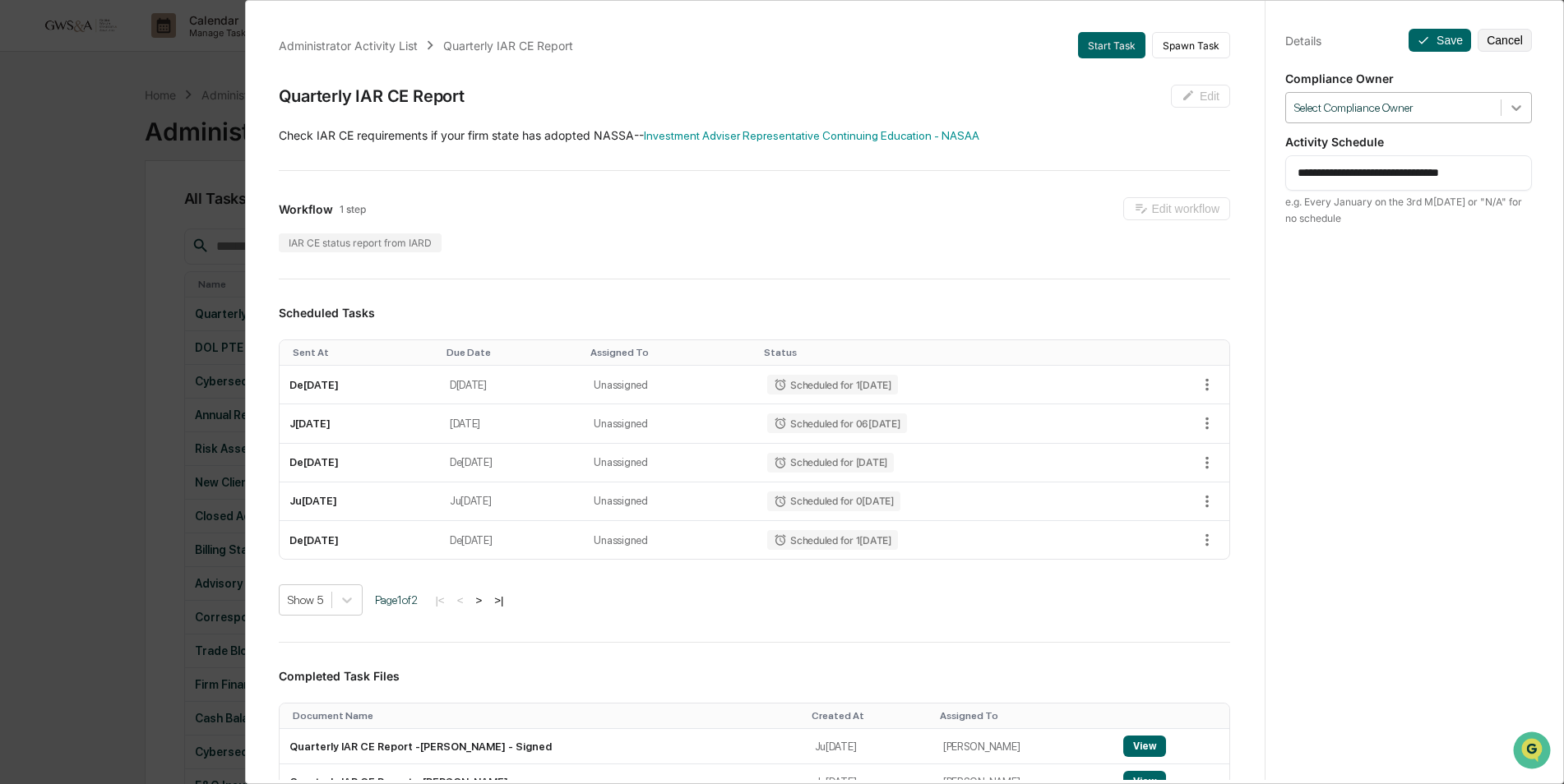
click at [1512, 107] on icon at bounding box center [1516, 108] width 10 height 6
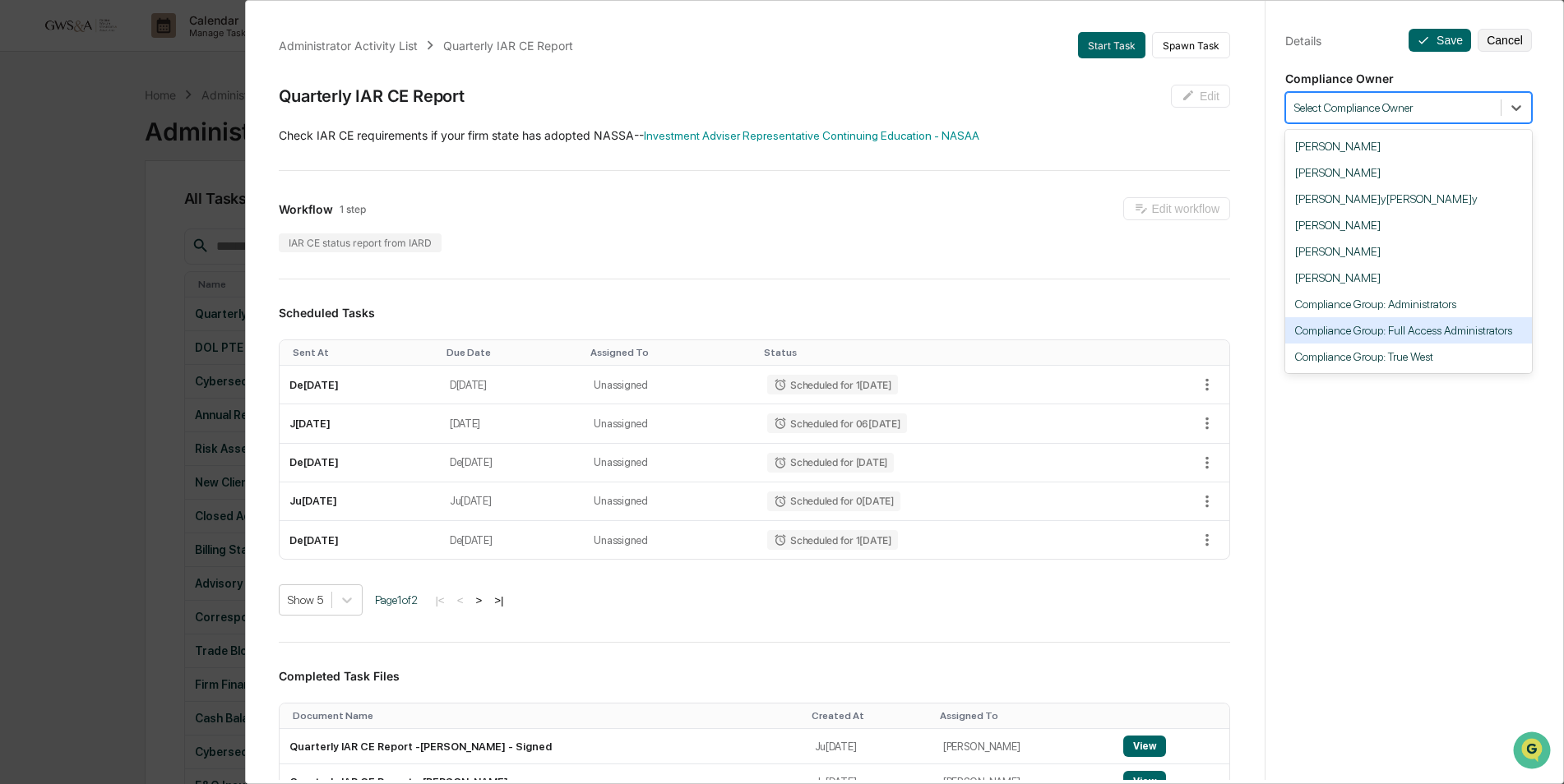
click at [1441, 328] on div "Compliance Group: Full Access Administrators" at bounding box center [1408, 330] width 247 height 27
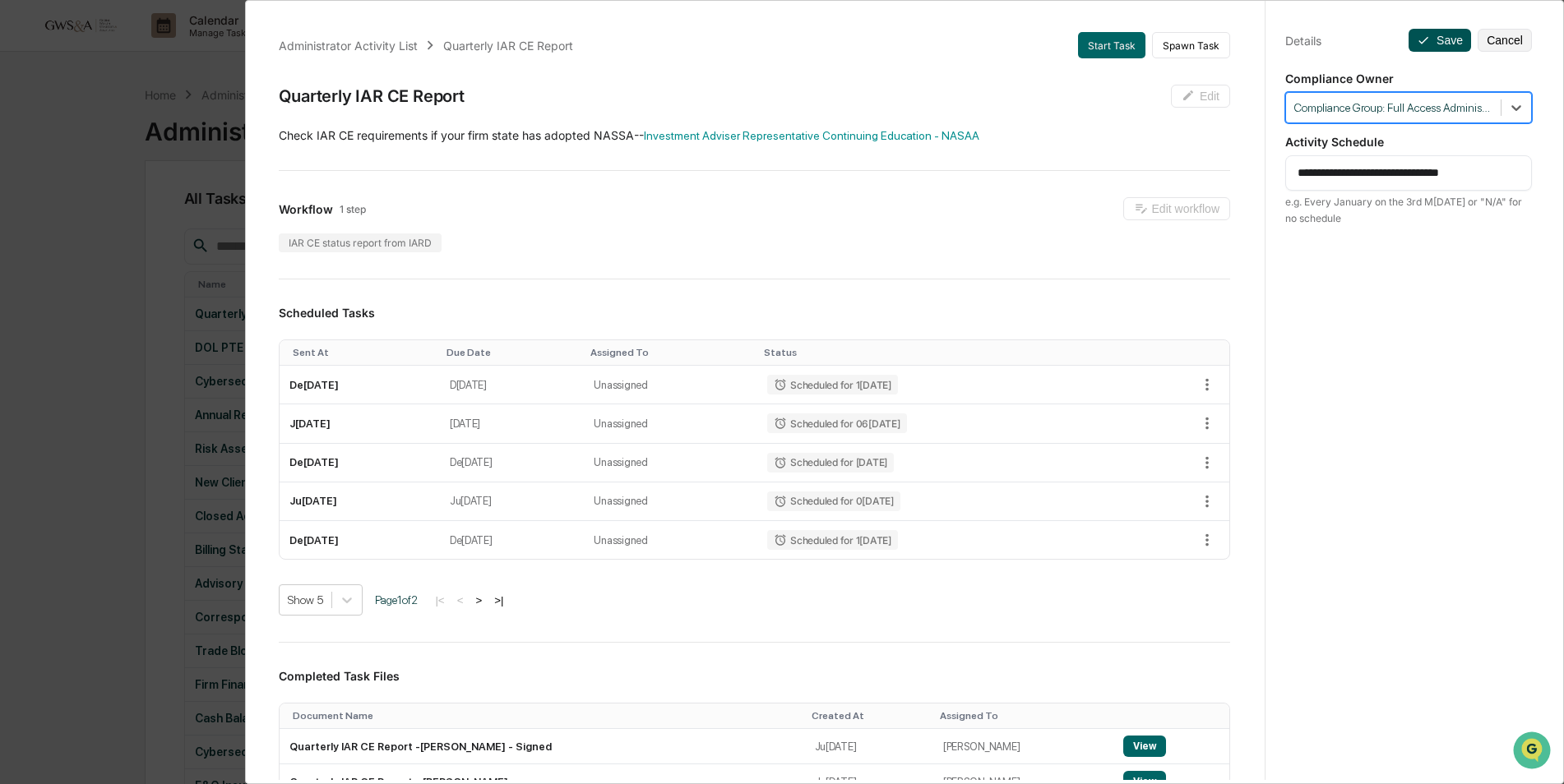
click at [1425, 47] on button "Save" at bounding box center [1440, 40] width 63 height 23
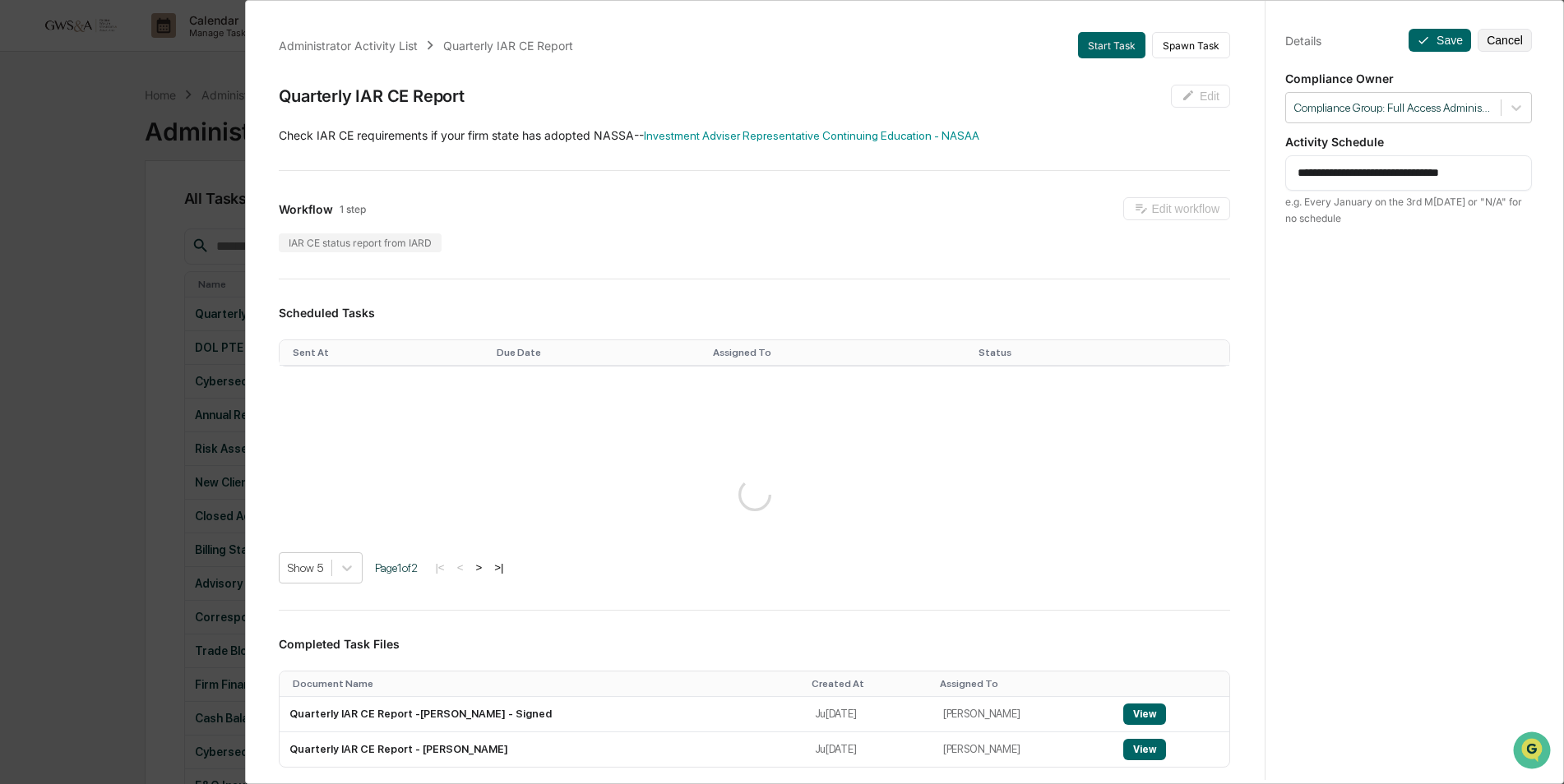
click at [92, 331] on div "**********" at bounding box center [782, 392] width 1564 height 784
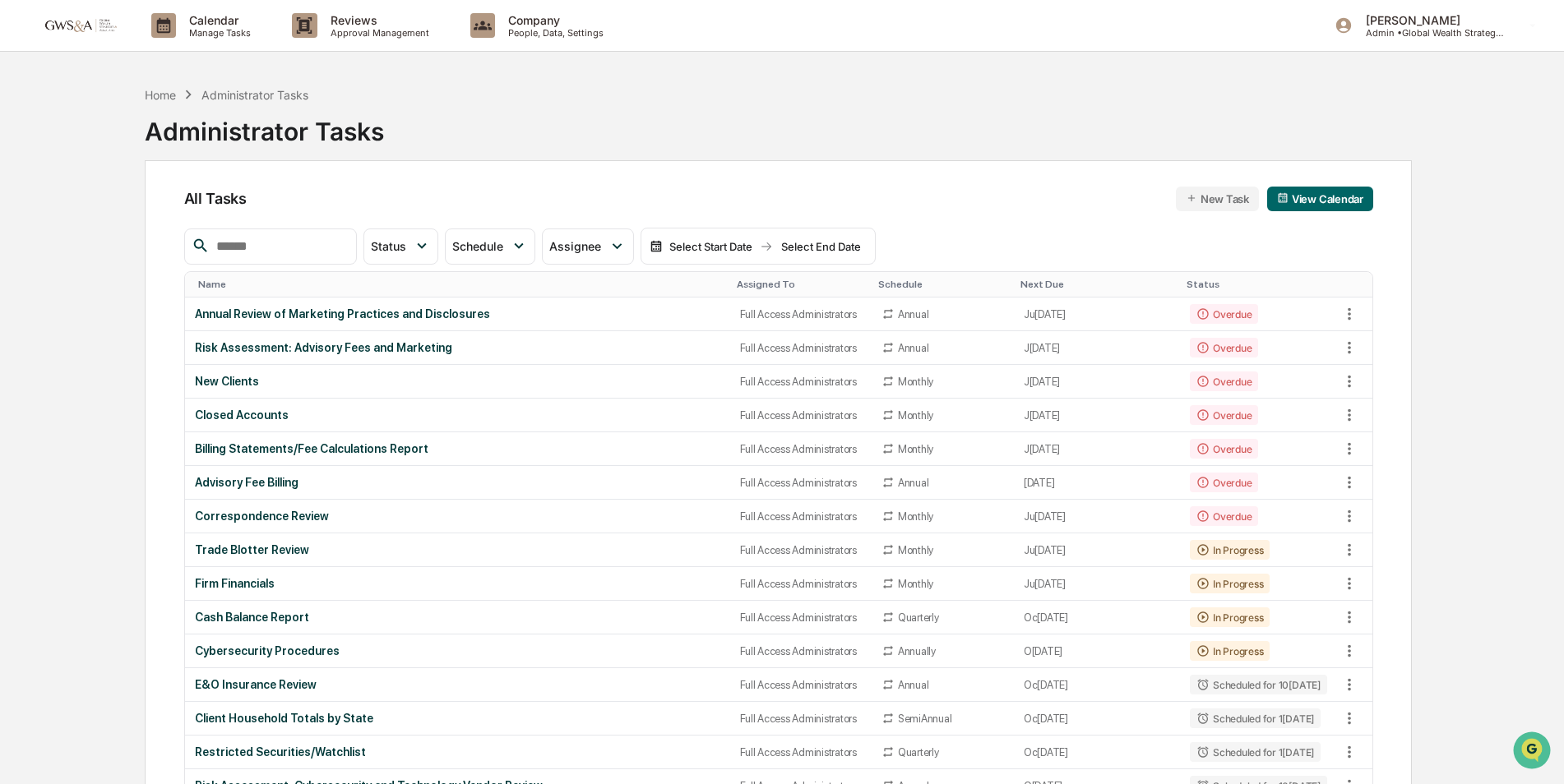
click at [759, 281] on div "Assigned To" at bounding box center [800, 284] width 128 height 12
click at [748, 284] on div "Assigned To" at bounding box center [800, 284] width 128 height 12
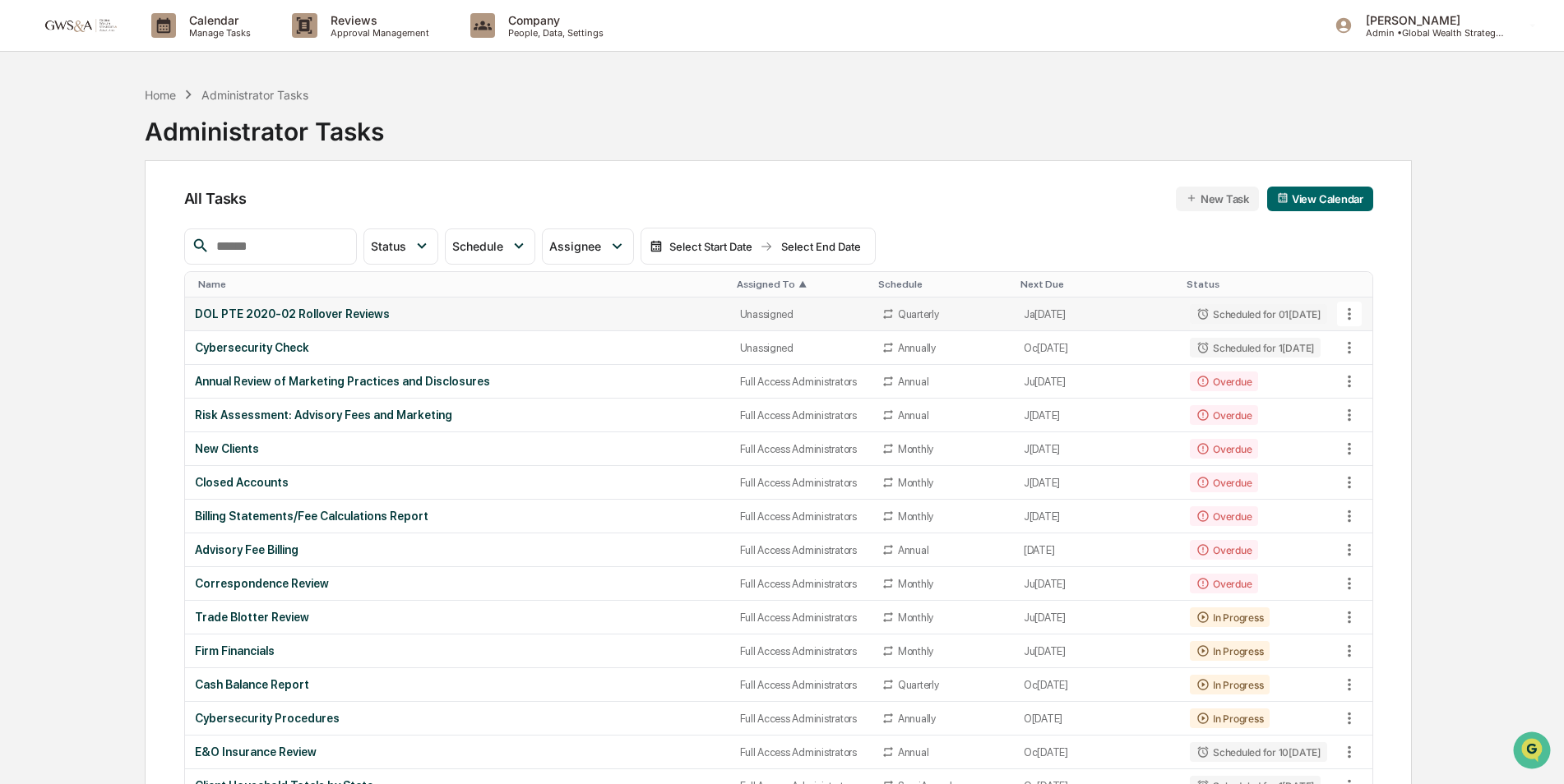
click at [407, 321] on td "DOL PTE 2020-02 Rollover Reviews" at bounding box center [458, 314] width 545 height 34
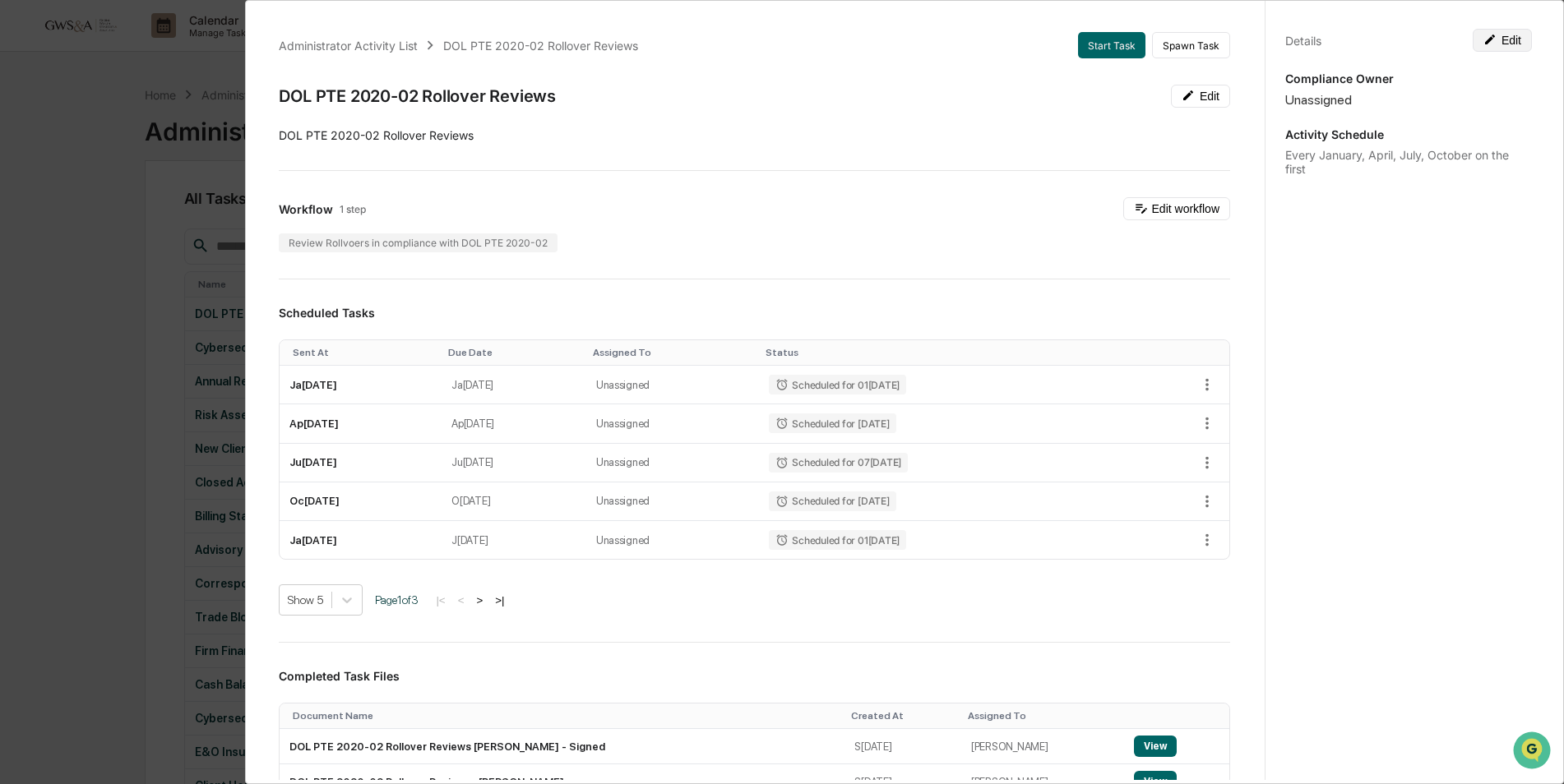
click at [1492, 41] on button "Edit" at bounding box center [1502, 40] width 59 height 23
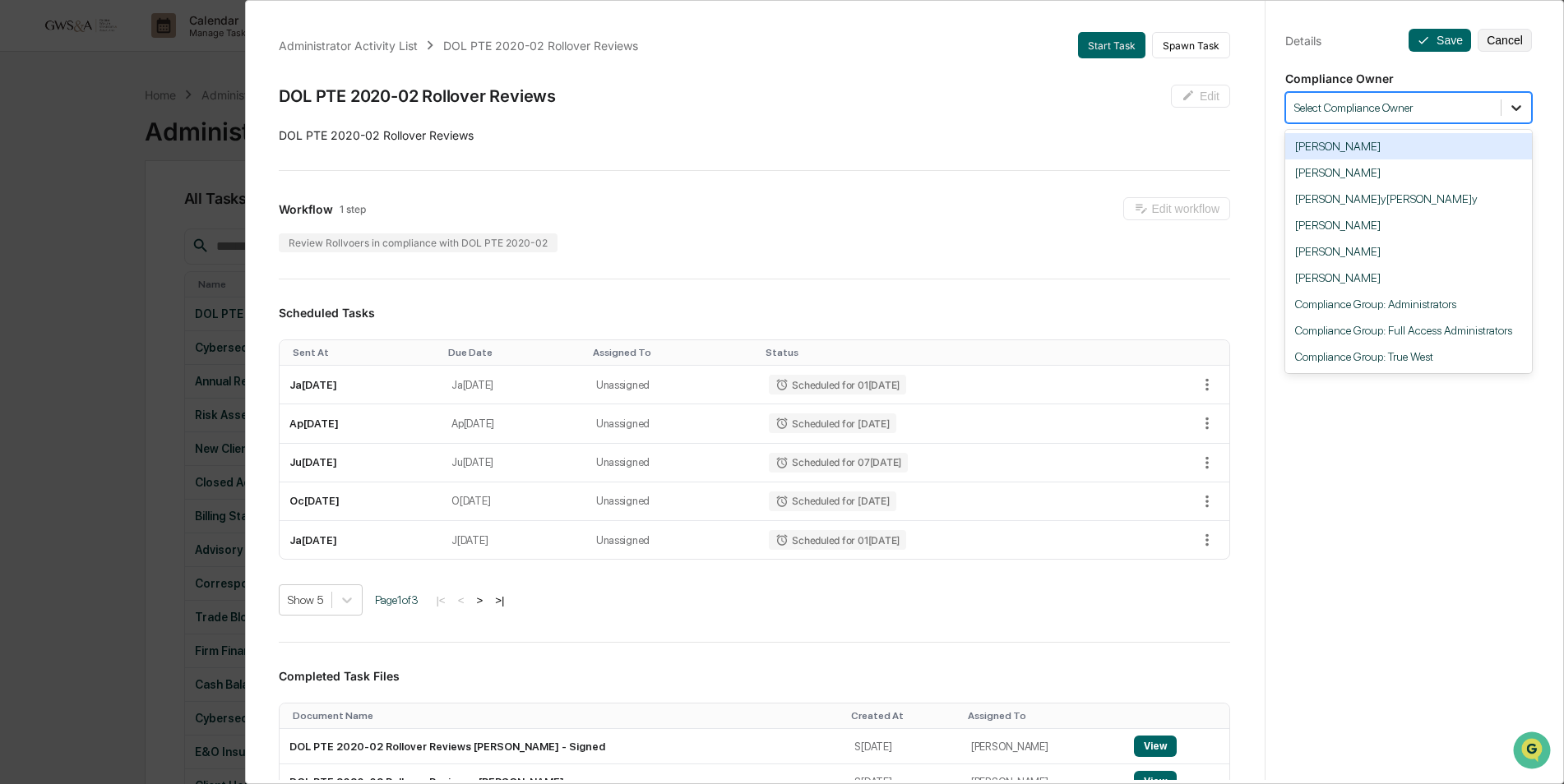
click at [1514, 110] on icon at bounding box center [1516, 108] width 17 height 17
click at [1447, 335] on div "Compliance Group: Full Access Administrators" at bounding box center [1408, 330] width 247 height 27
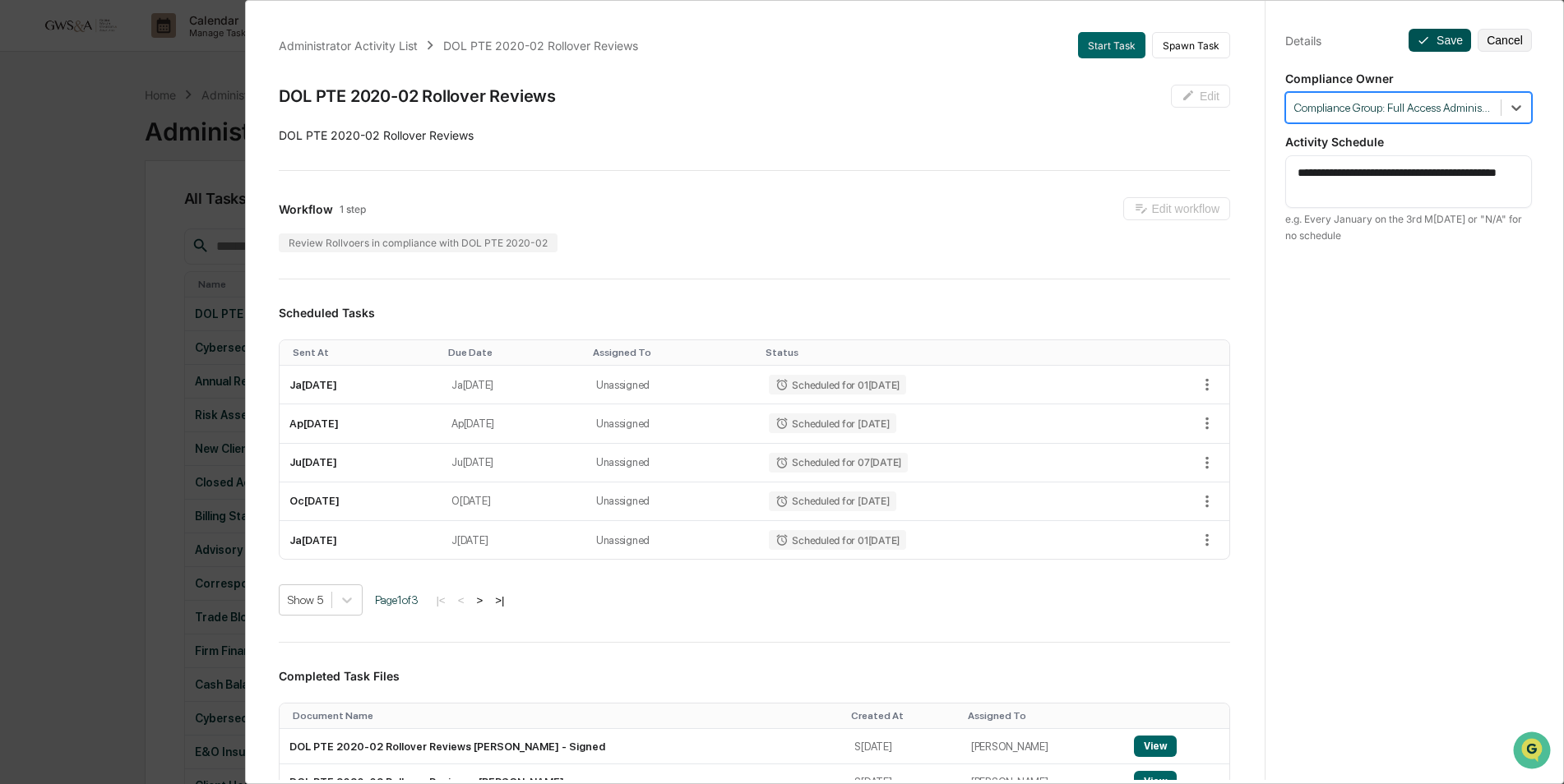
click at [1424, 43] on button "Save" at bounding box center [1440, 40] width 63 height 23
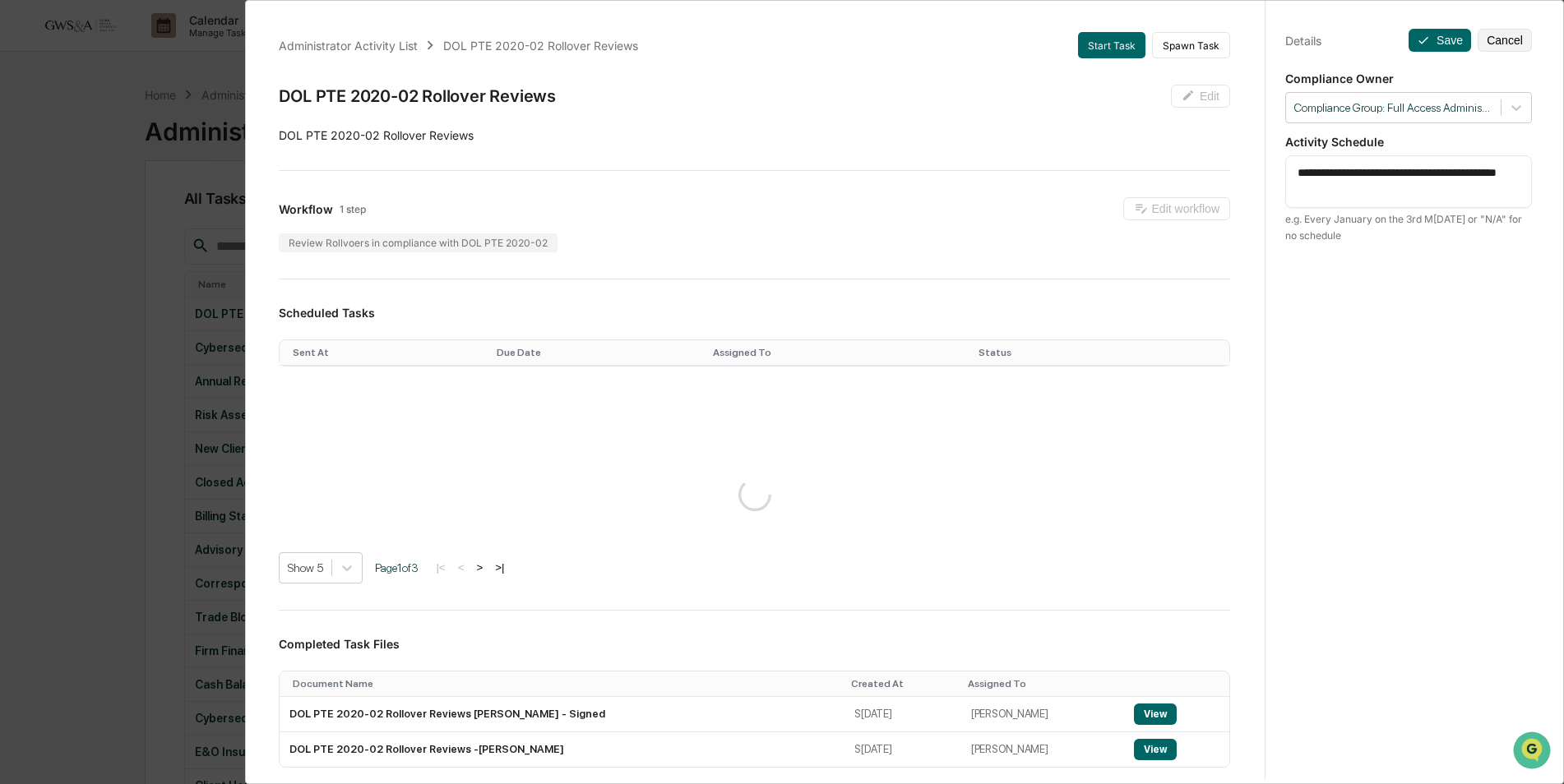
click at [81, 318] on div "**********" at bounding box center [782, 392] width 1564 height 784
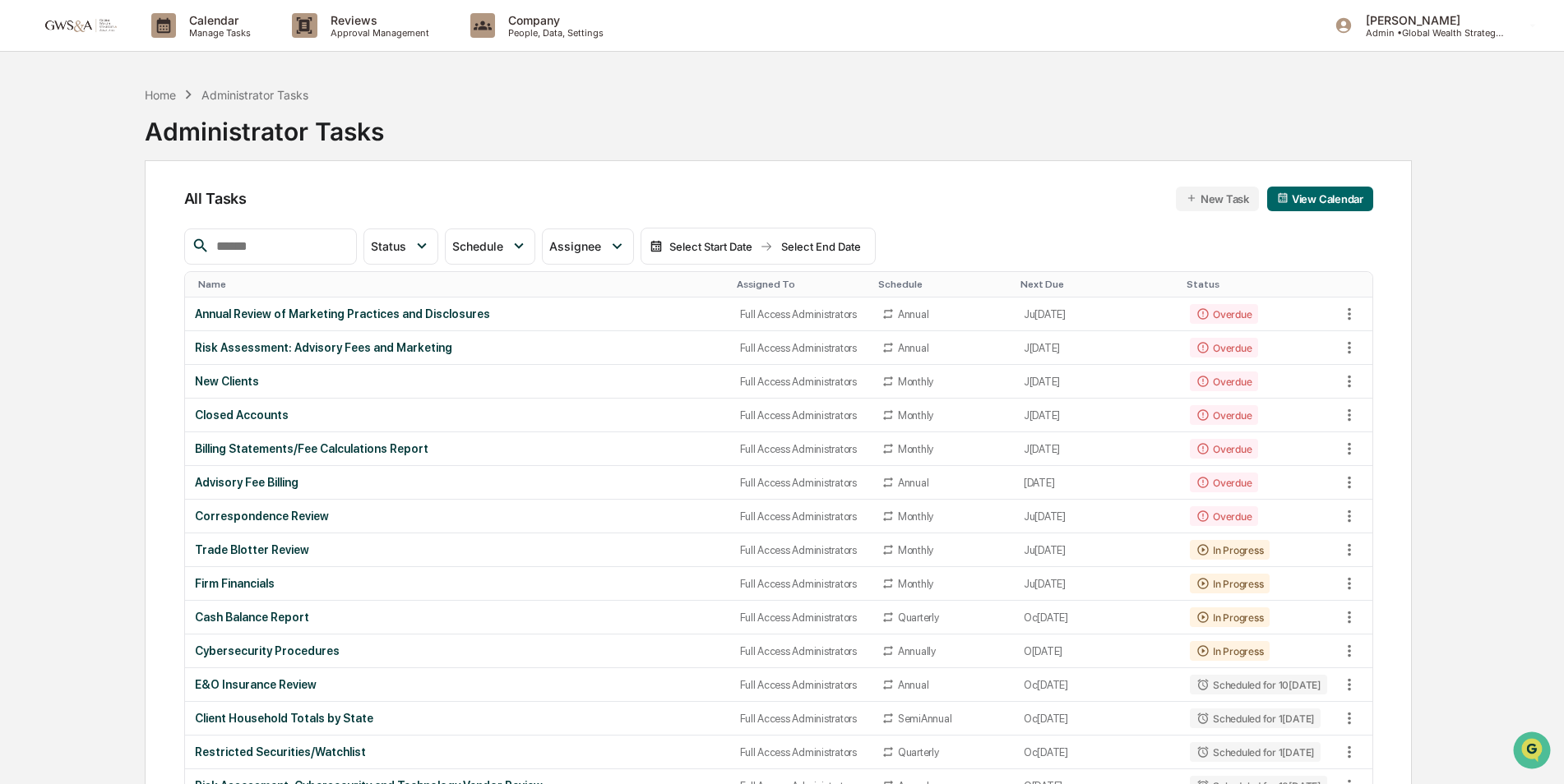
click at [767, 283] on div "Assigned To" at bounding box center [800, 284] width 128 height 12
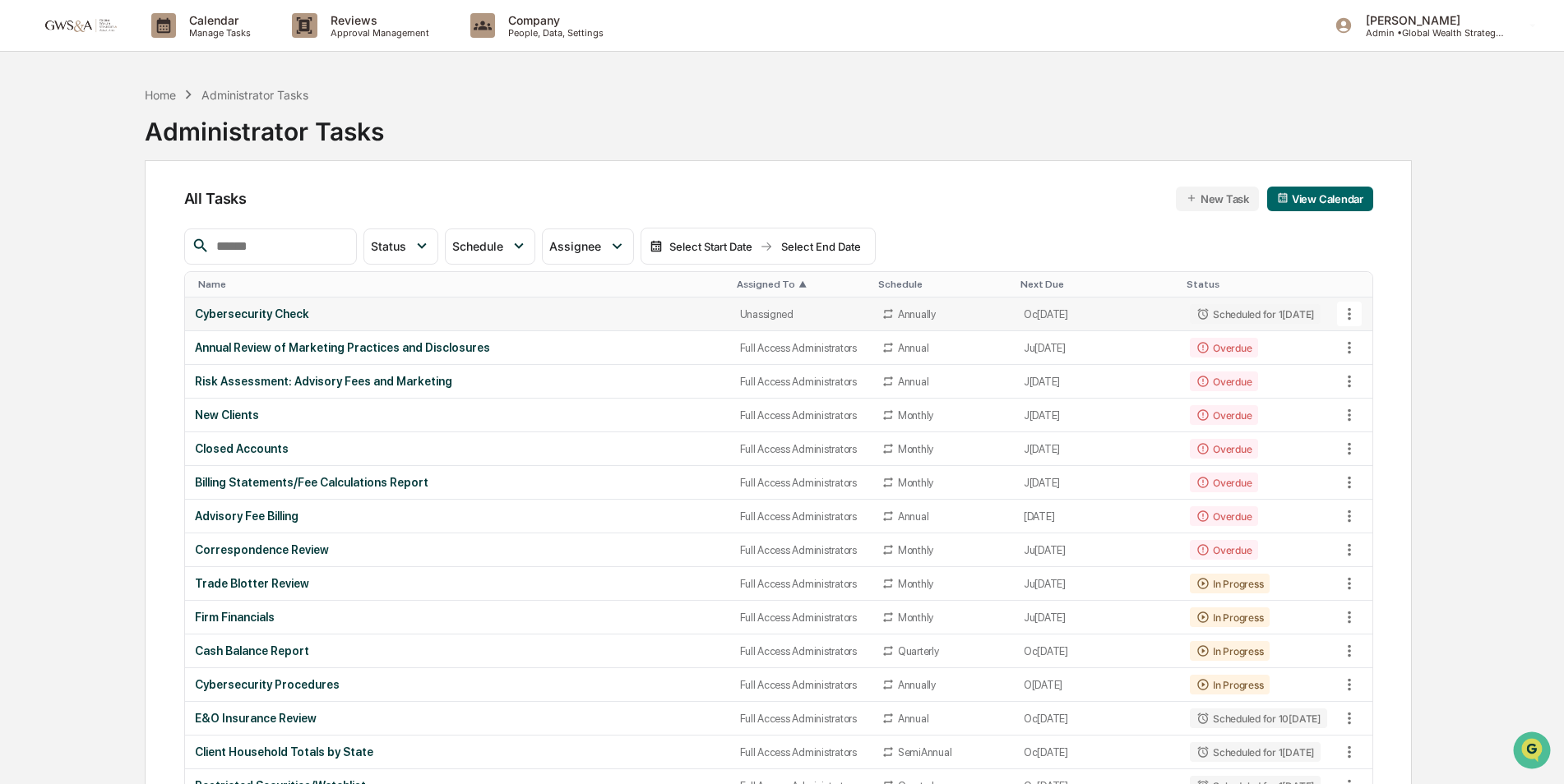
click at [620, 312] on div "Cybersecurity Check" at bounding box center [458, 314] width 526 height 13
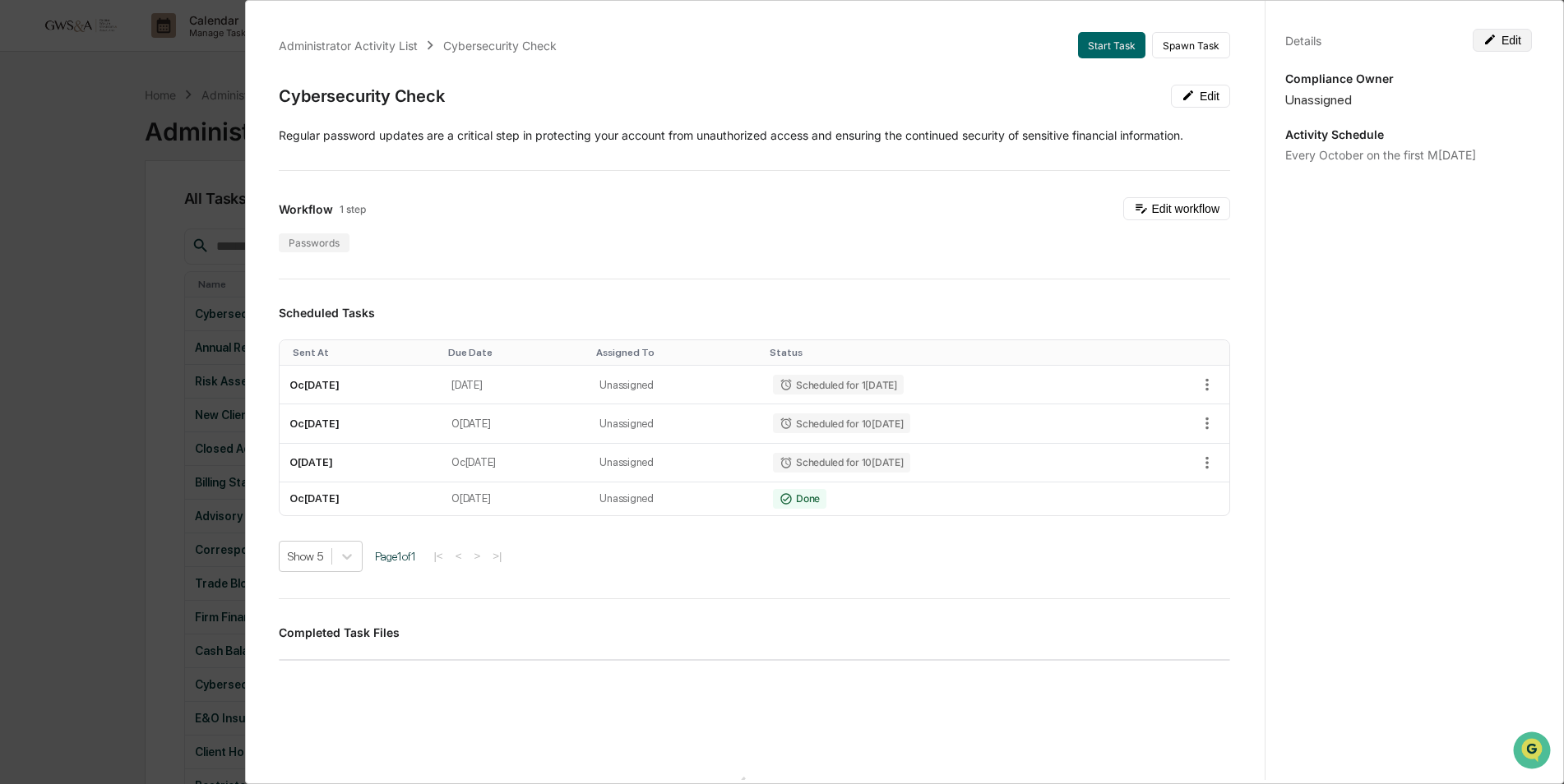
click at [1492, 40] on button "Edit" at bounding box center [1502, 40] width 59 height 23
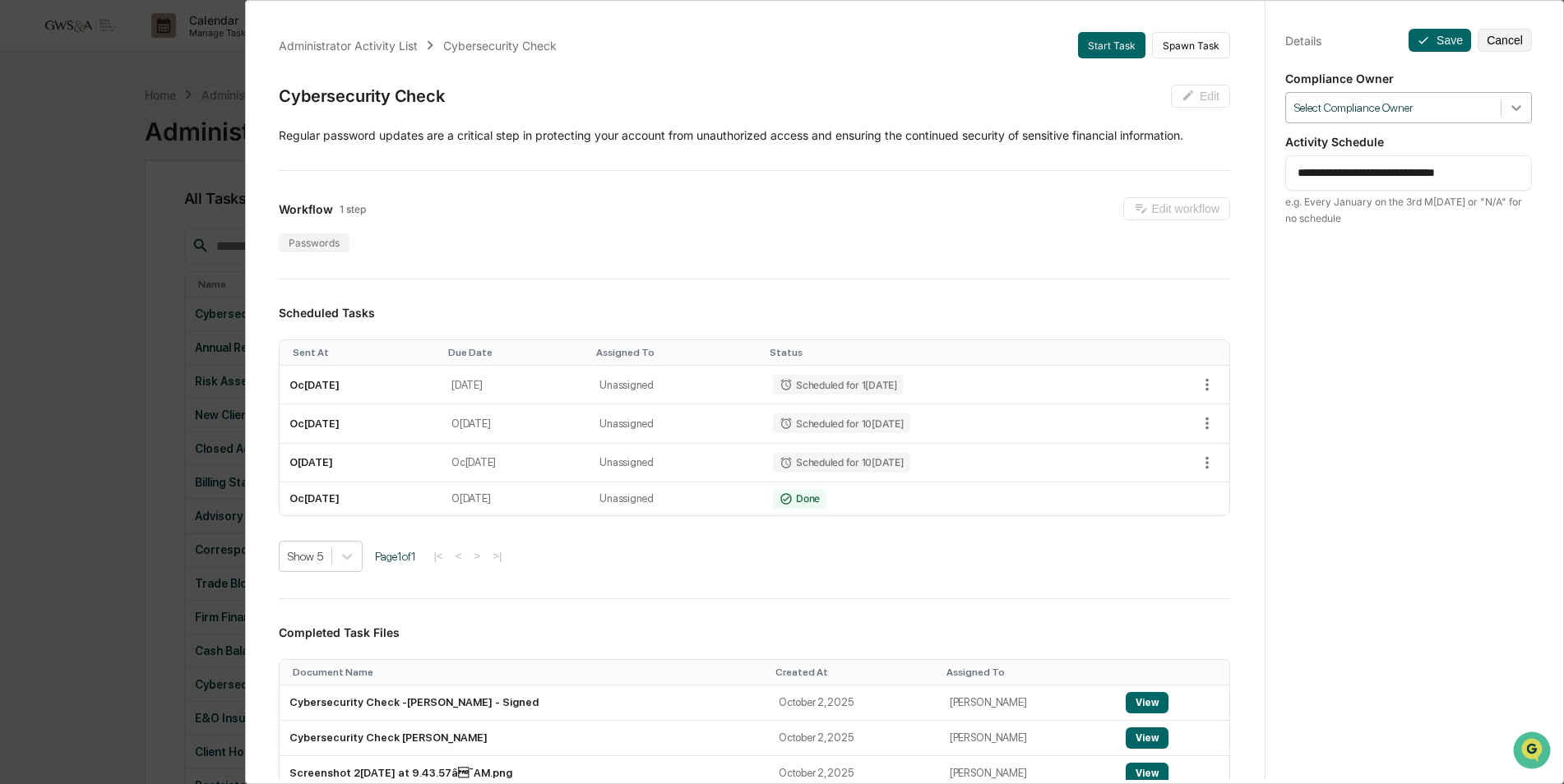
click at [1518, 106] on div at bounding box center [1516, 108] width 29 height 29
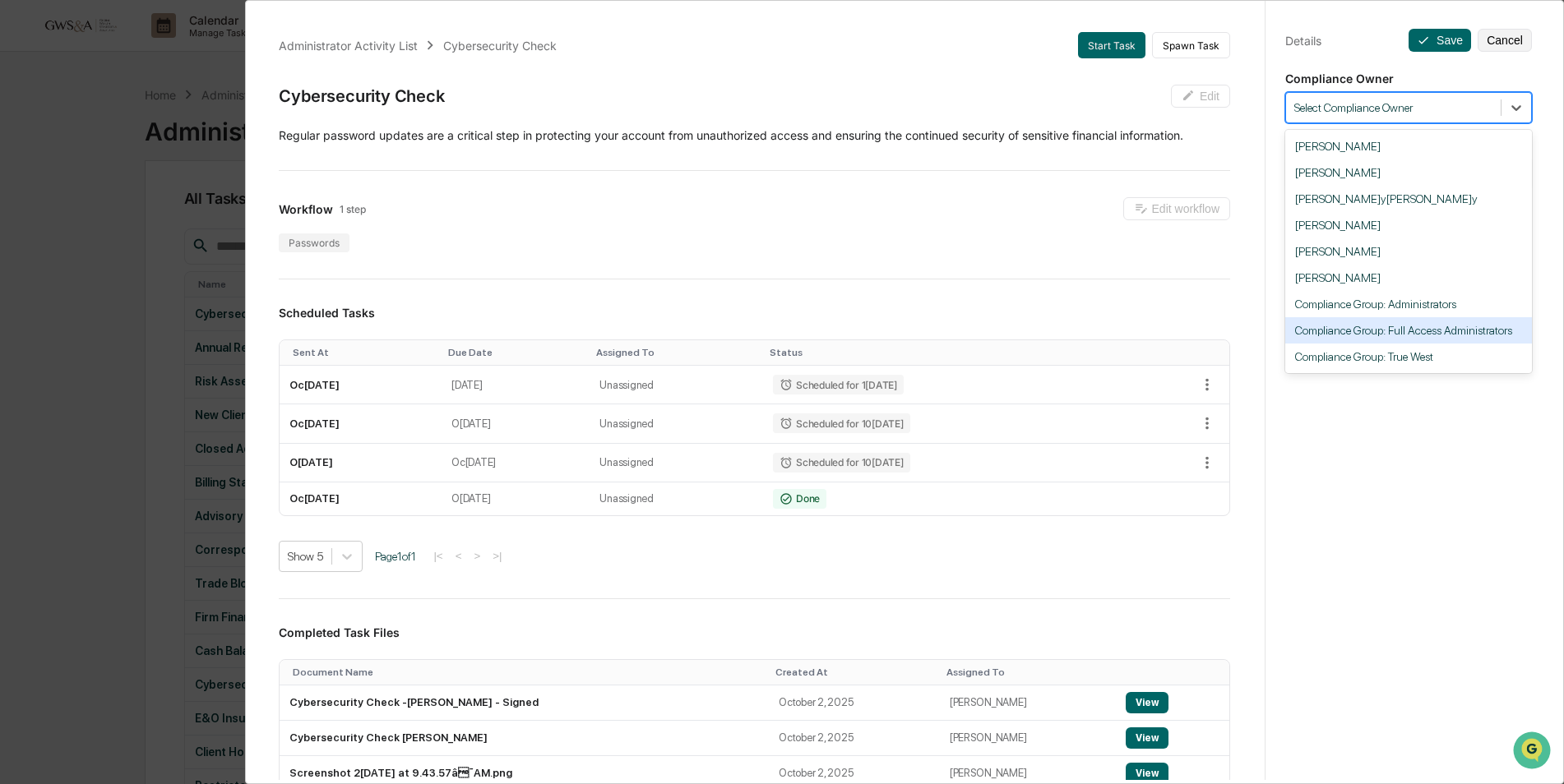
click at [1465, 335] on div "Compliance Group: Full Access Administrators" at bounding box center [1408, 330] width 247 height 27
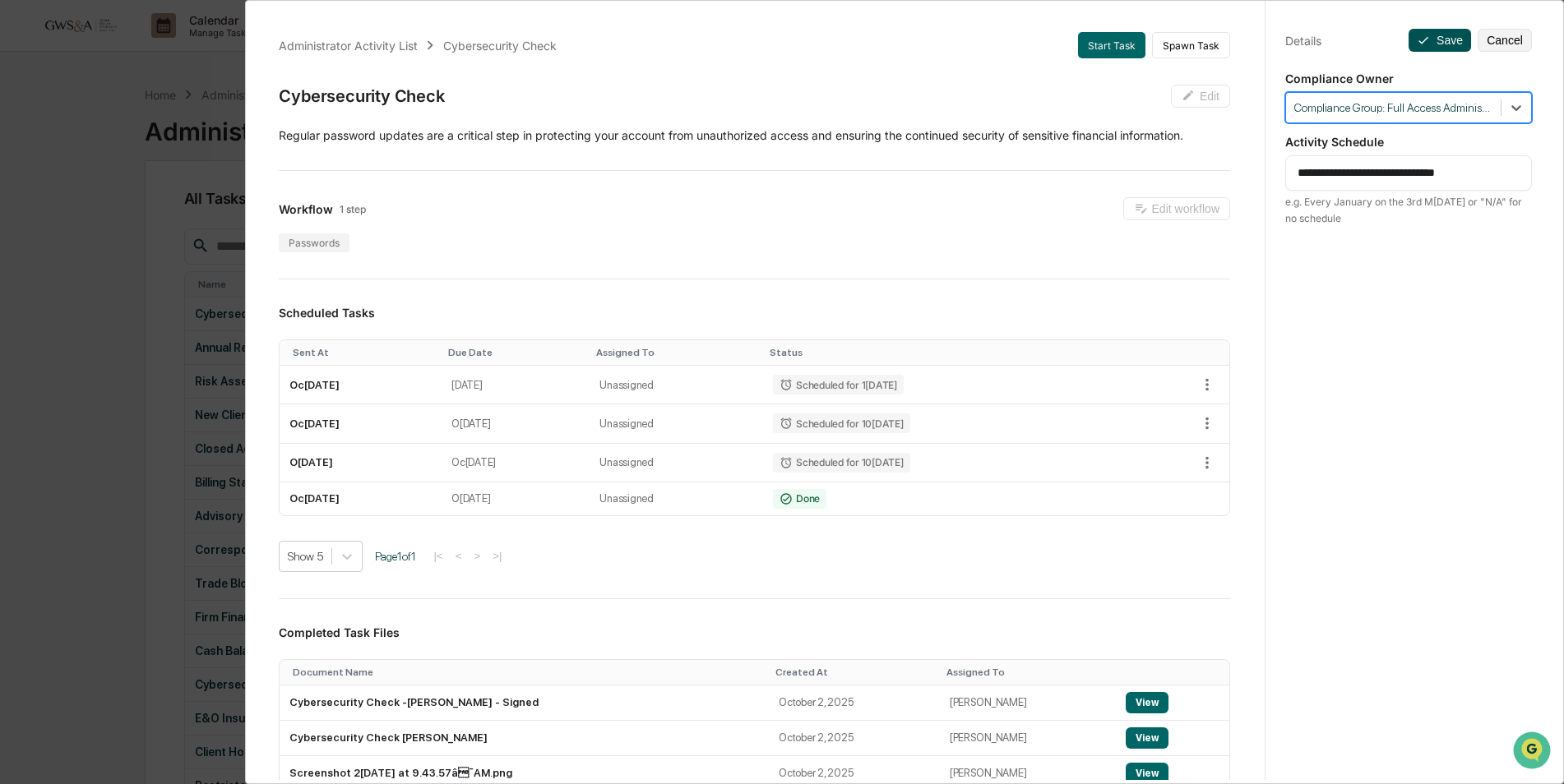
click at [1426, 35] on button "Save" at bounding box center [1440, 40] width 63 height 23
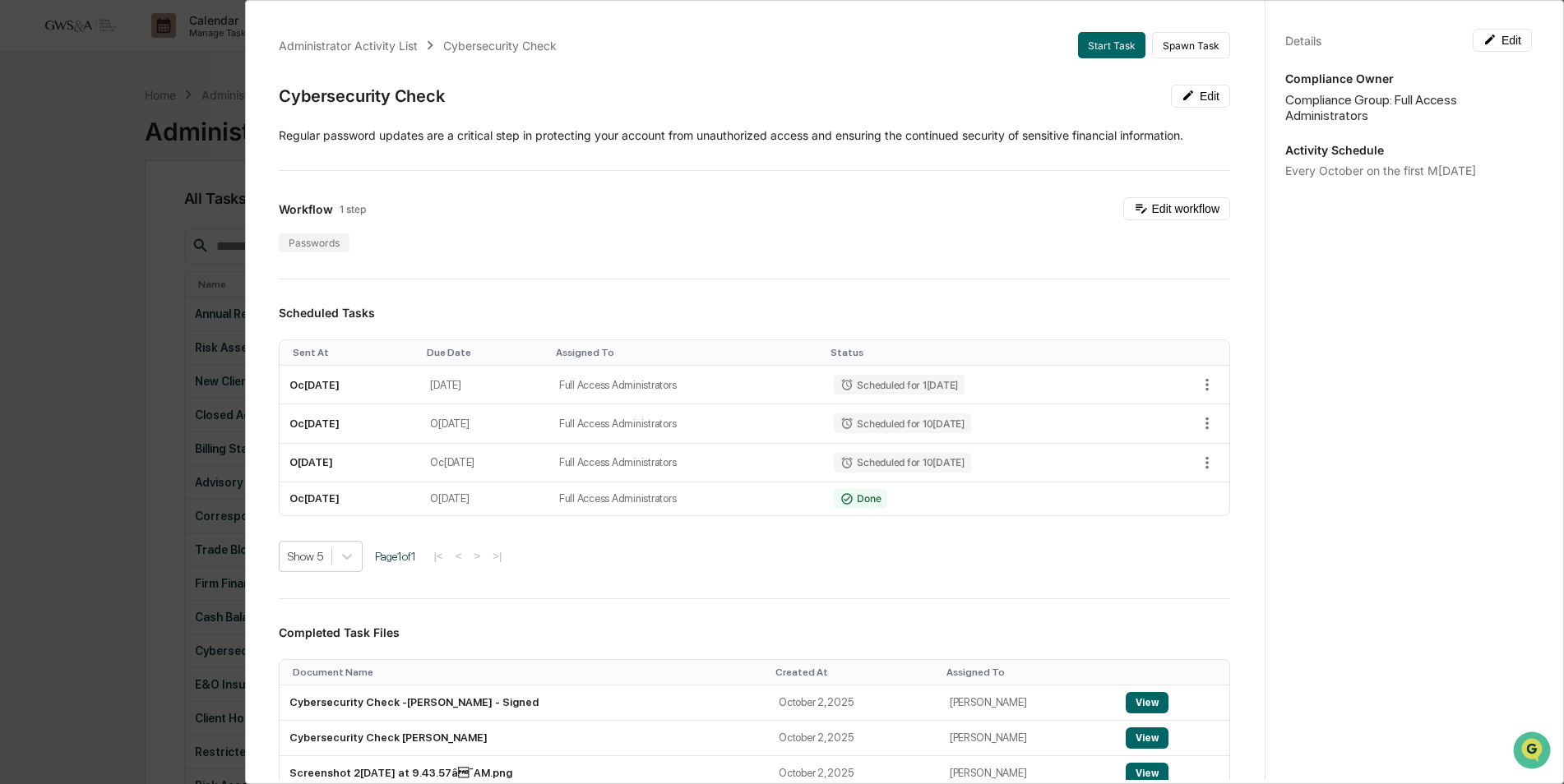
click at [108, 305] on div "Administrator Activity List Cybersecurity Check Start Task Spawn Task Cybersecu…" at bounding box center [782, 392] width 1564 height 784
